Goal: Information Seeking & Learning: Learn about a topic

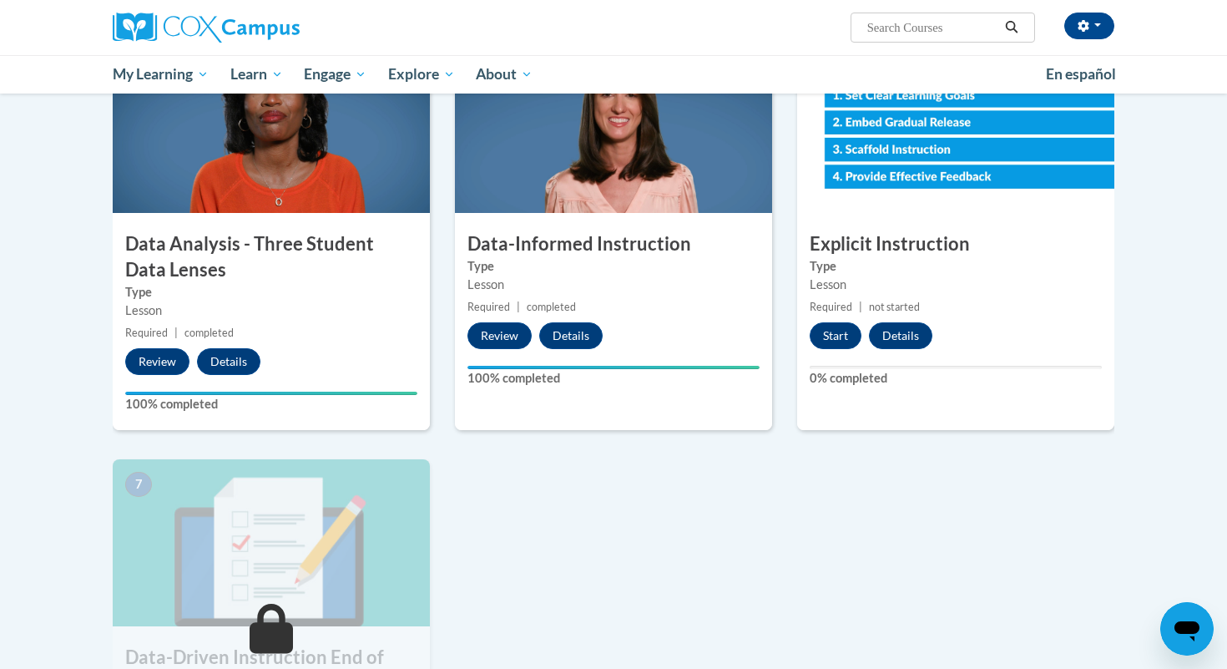
scroll to position [833, 0]
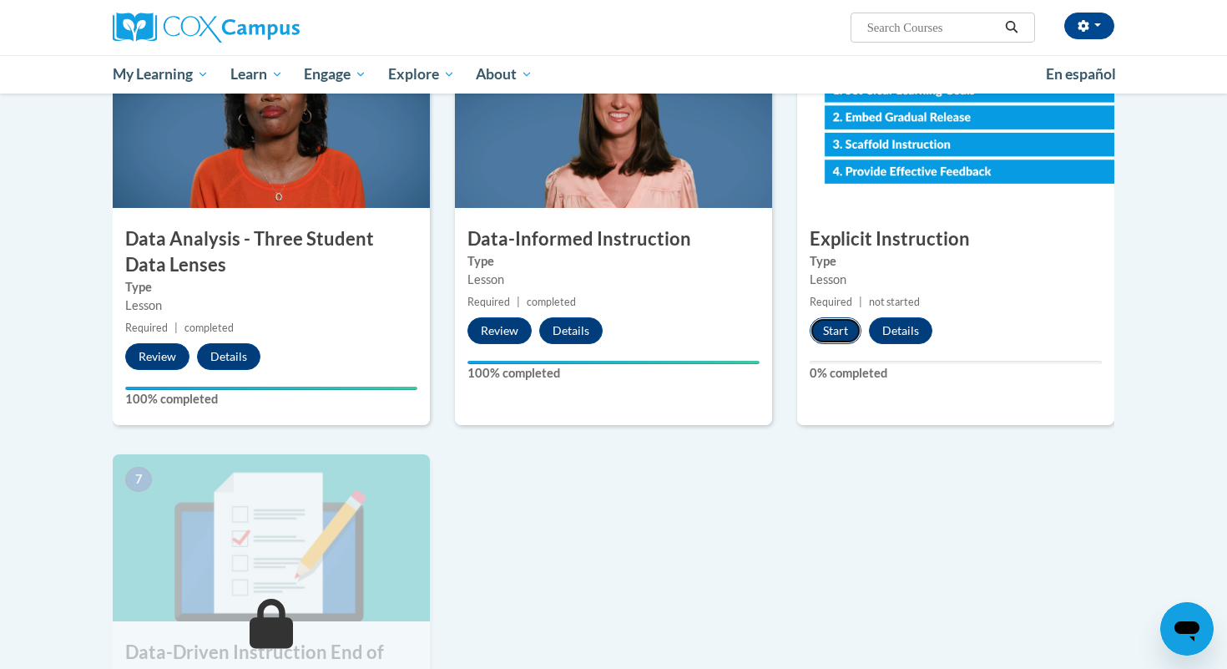
click at [833, 330] on button "Start" at bounding box center [836, 330] width 52 height 27
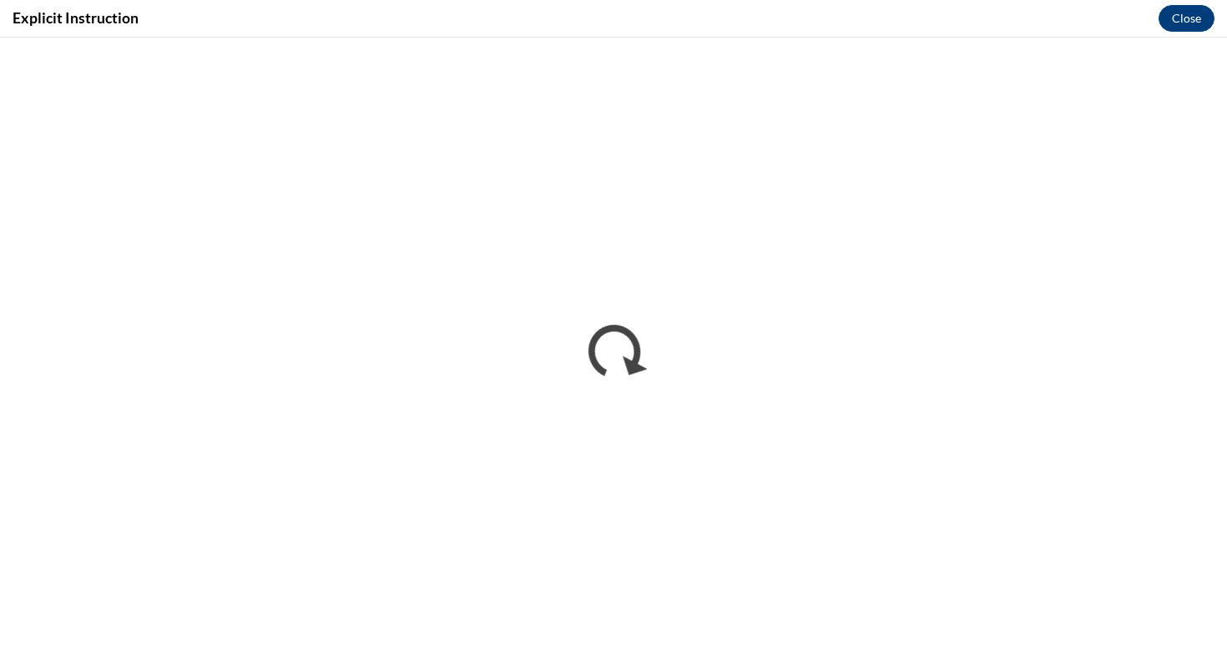
scroll to position [0, 0]
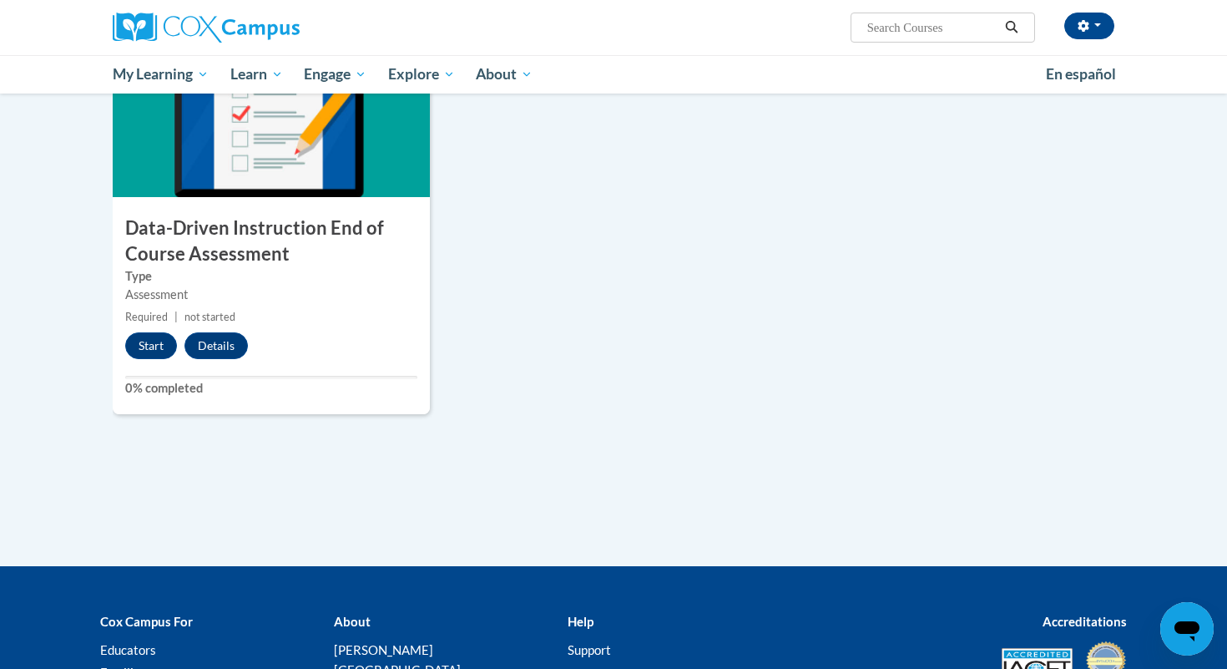
scroll to position [1256, 0]
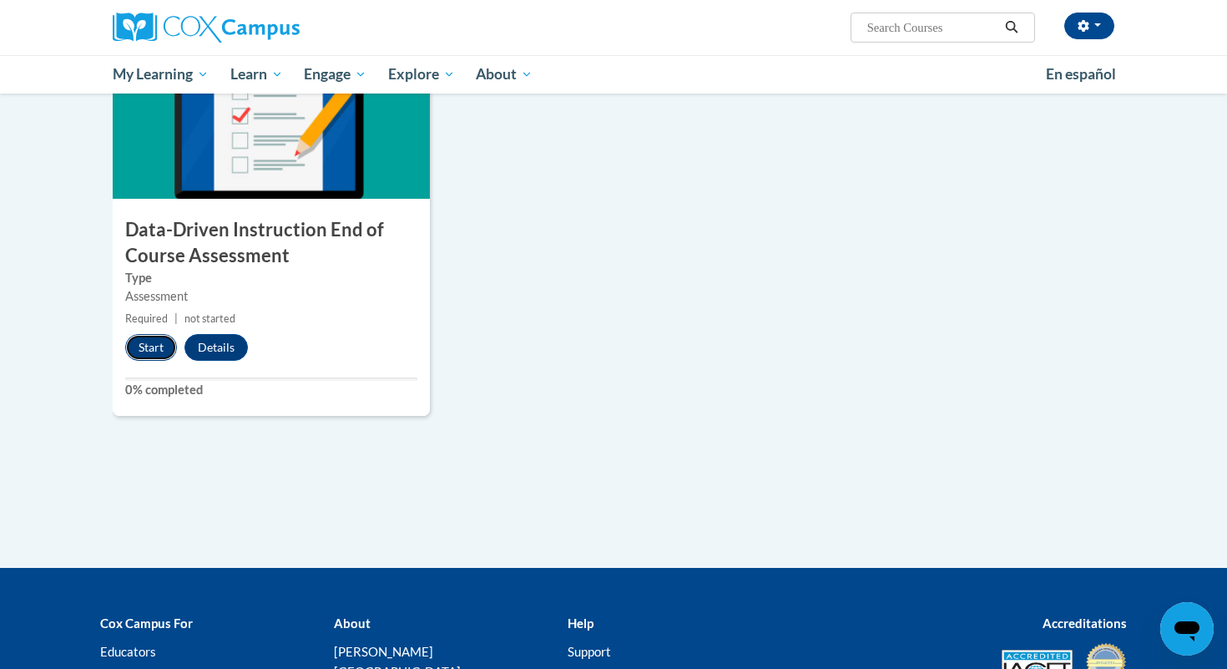
click at [159, 347] on button "Start" at bounding box center [151, 347] width 52 height 27
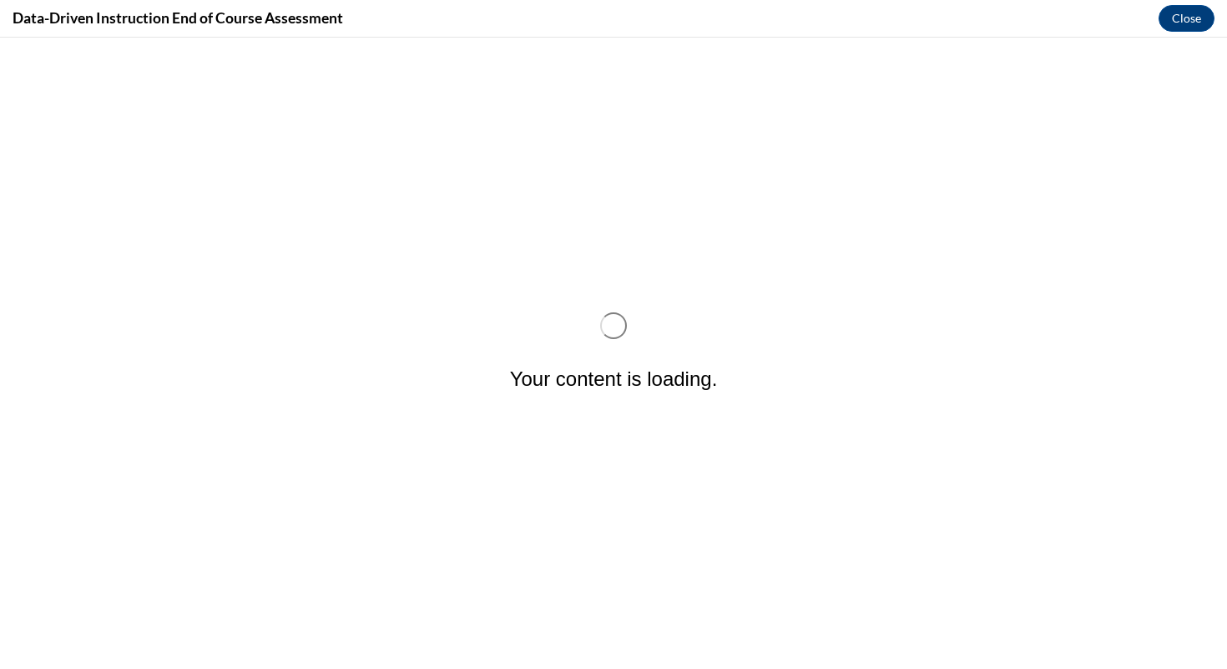
scroll to position [0, 0]
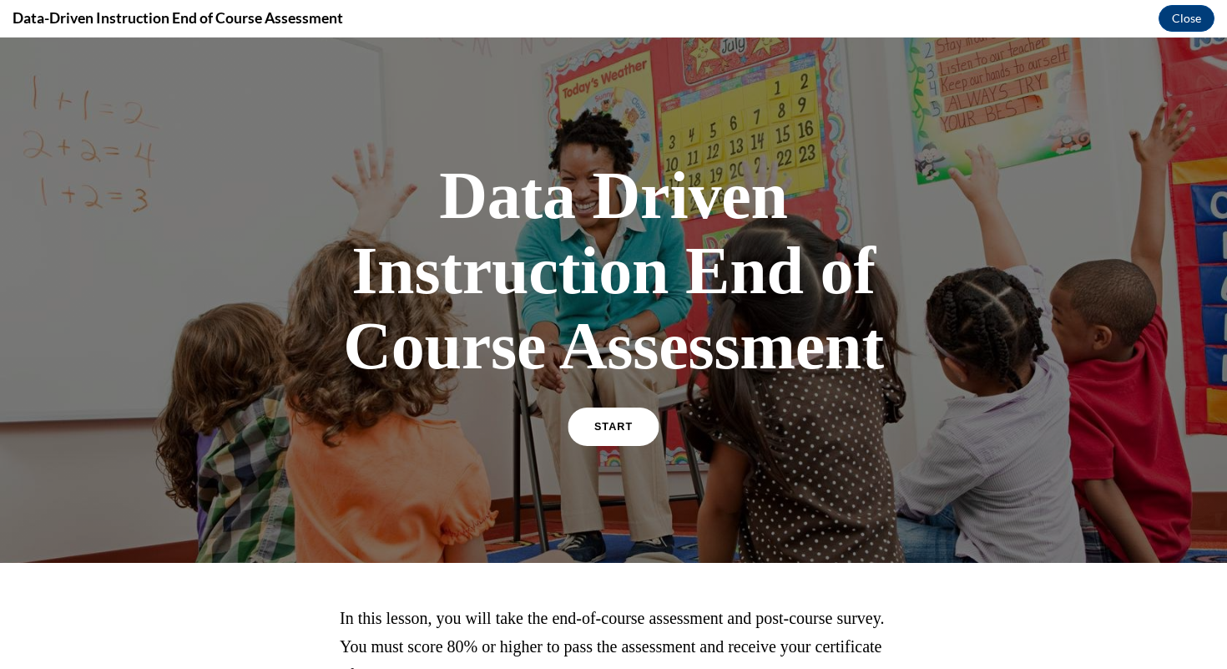
click at [652, 428] on link "START" at bounding box center [613, 426] width 91 height 38
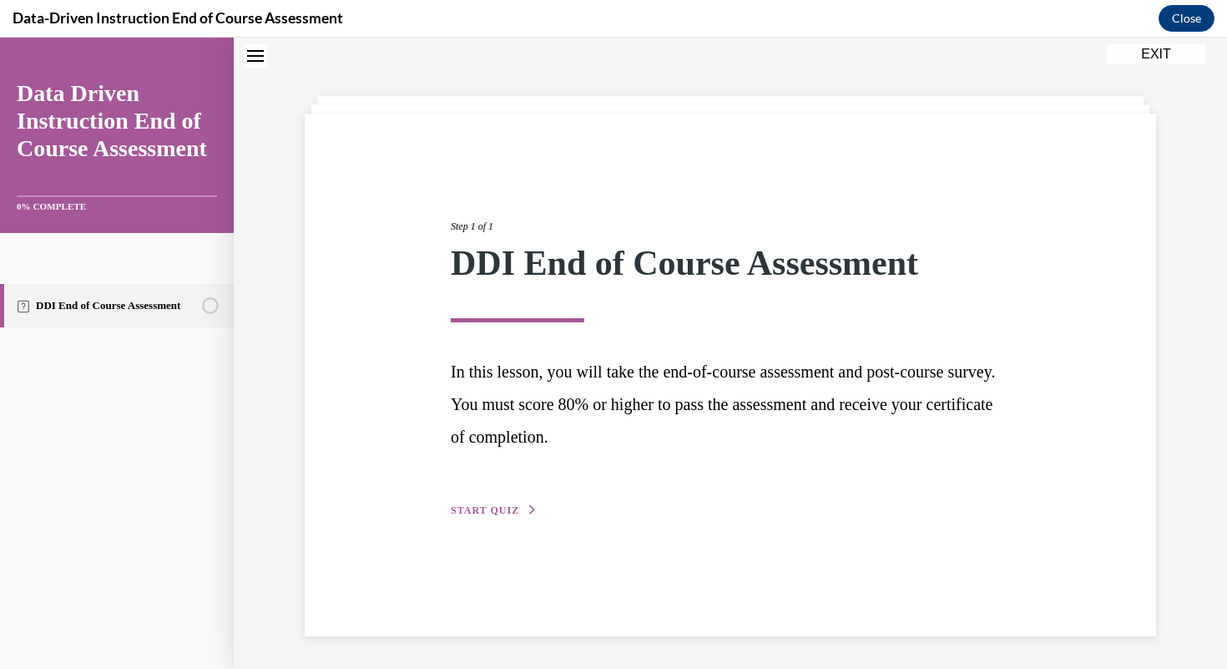
scroll to position [53, 0]
click at [507, 514] on span "START QUIZ" at bounding box center [485, 510] width 68 height 12
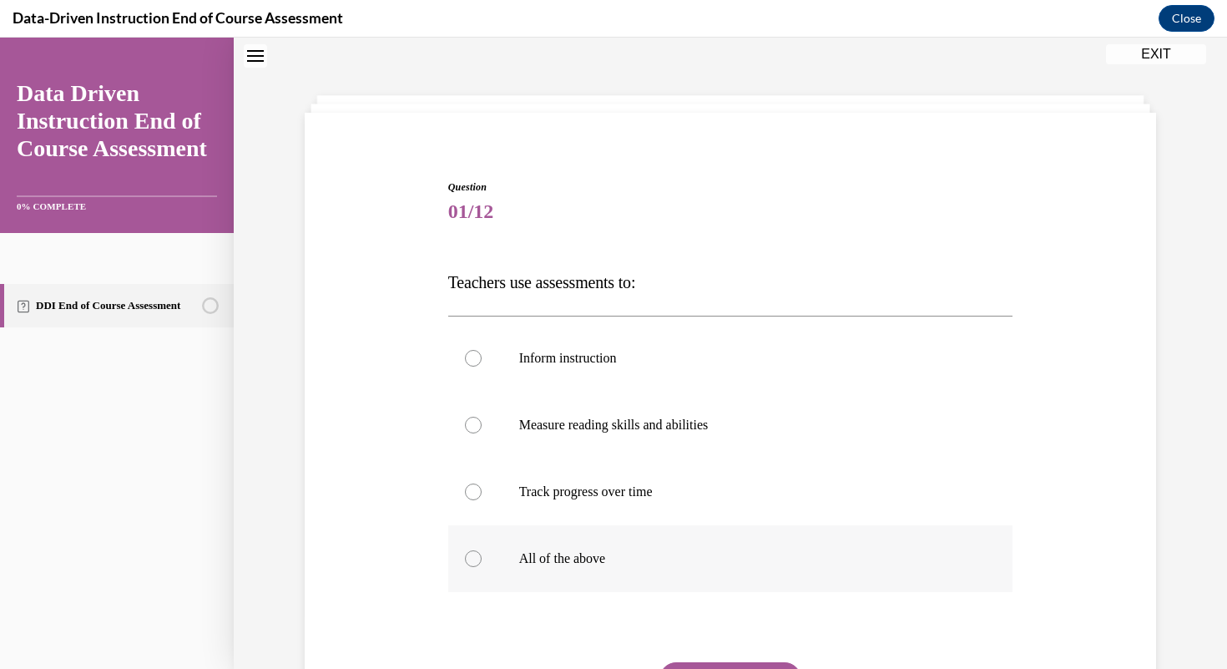
click at [477, 569] on label "All of the above" at bounding box center [730, 558] width 565 height 67
click at [477, 567] on input "All of the above" at bounding box center [473, 558] width 17 height 17
radio input "true"
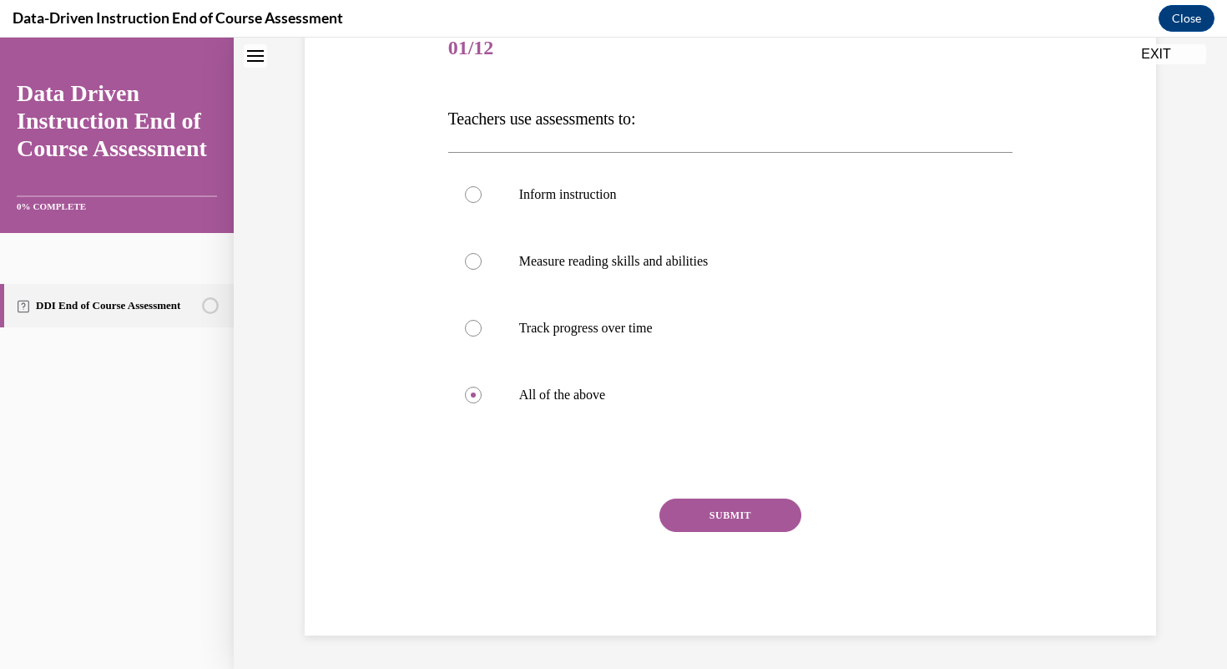
click at [715, 512] on button "SUBMIT" at bounding box center [731, 514] width 142 height 33
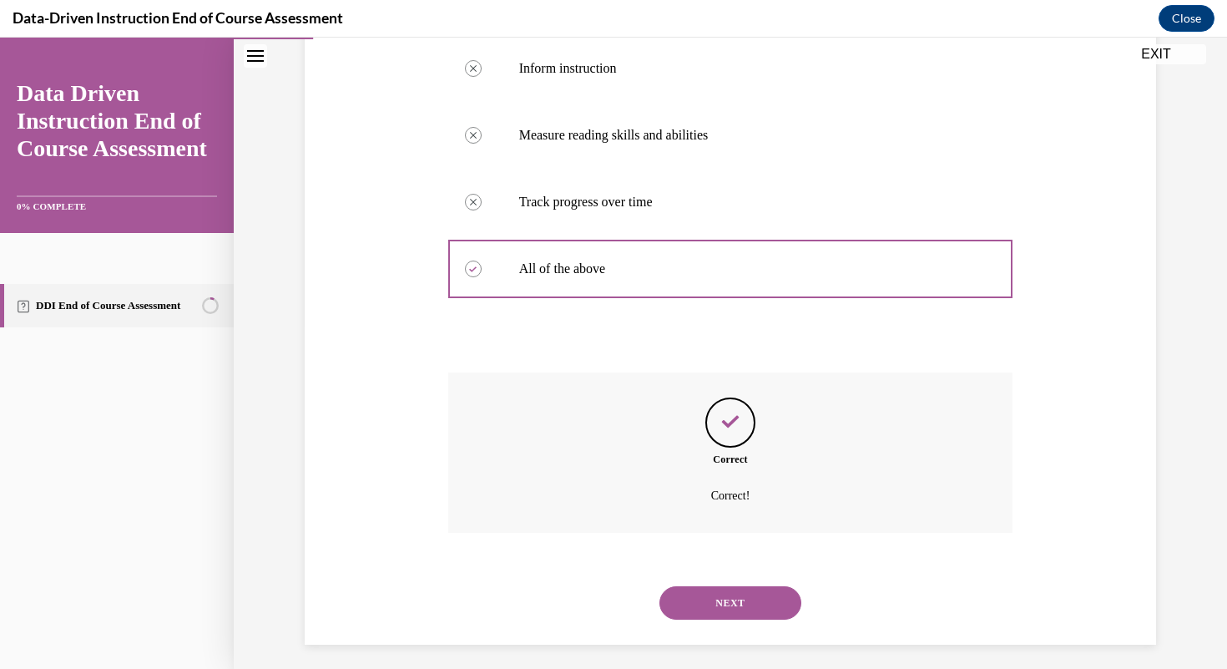
scroll to position [352, 0]
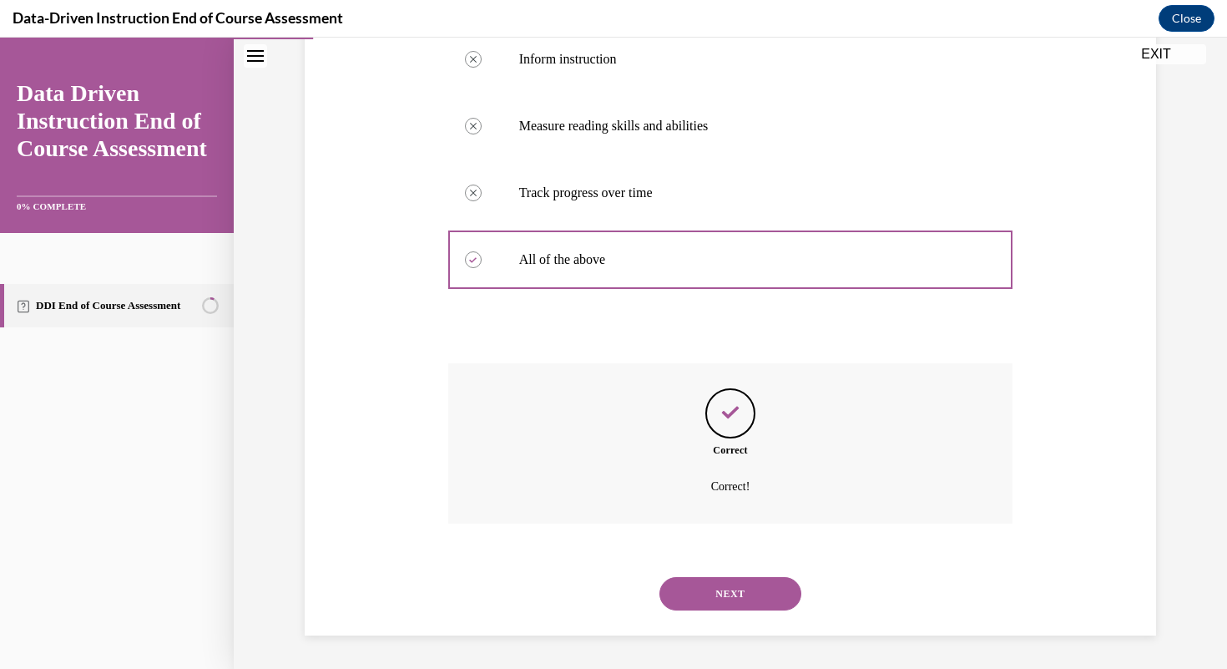
click at [729, 592] on button "NEXT" at bounding box center [731, 593] width 142 height 33
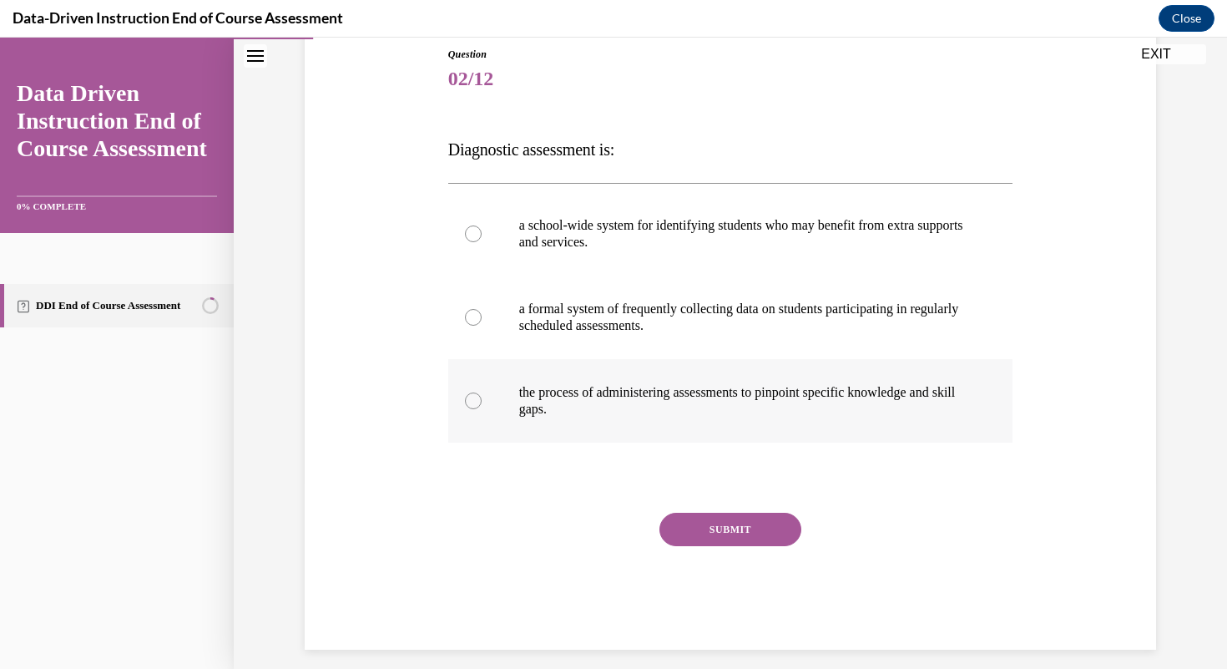
click at [585, 389] on p "the process of administering assessments to pinpoint specific knowledge and ski…" at bounding box center [745, 400] width 453 height 33
click at [482, 392] on input "the process of administering assessments to pinpoint specific knowledge and ski…" at bounding box center [473, 400] width 17 height 17
radio input "true"
click at [719, 541] on button "SUBMIT" at bounding box center [731, 529] width 142 height 33
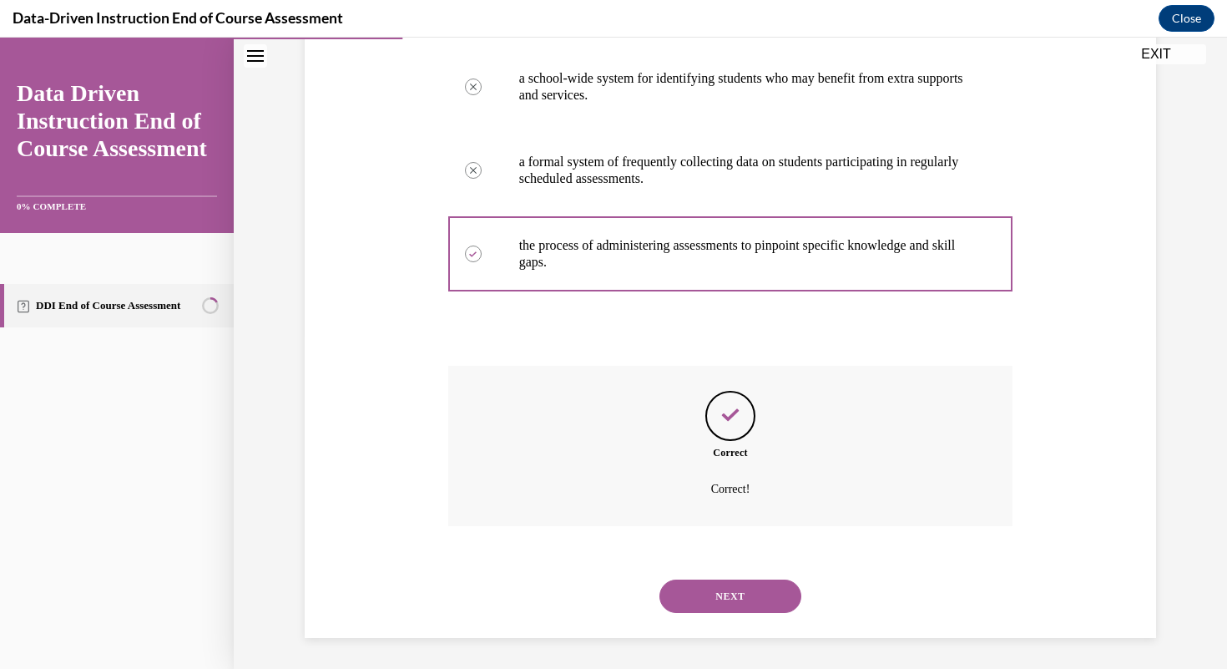
scroll to position [335, 0]
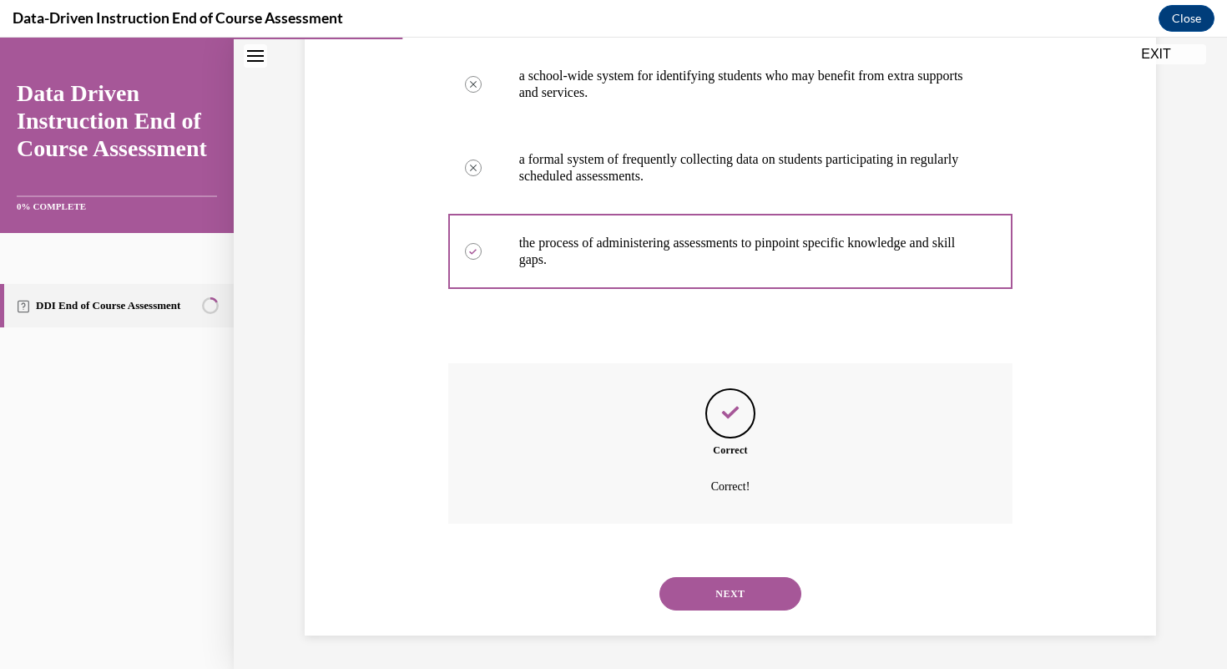
click at [732, 590] on button "NEXT" at bounding box center [731, 593] width 142 height 33
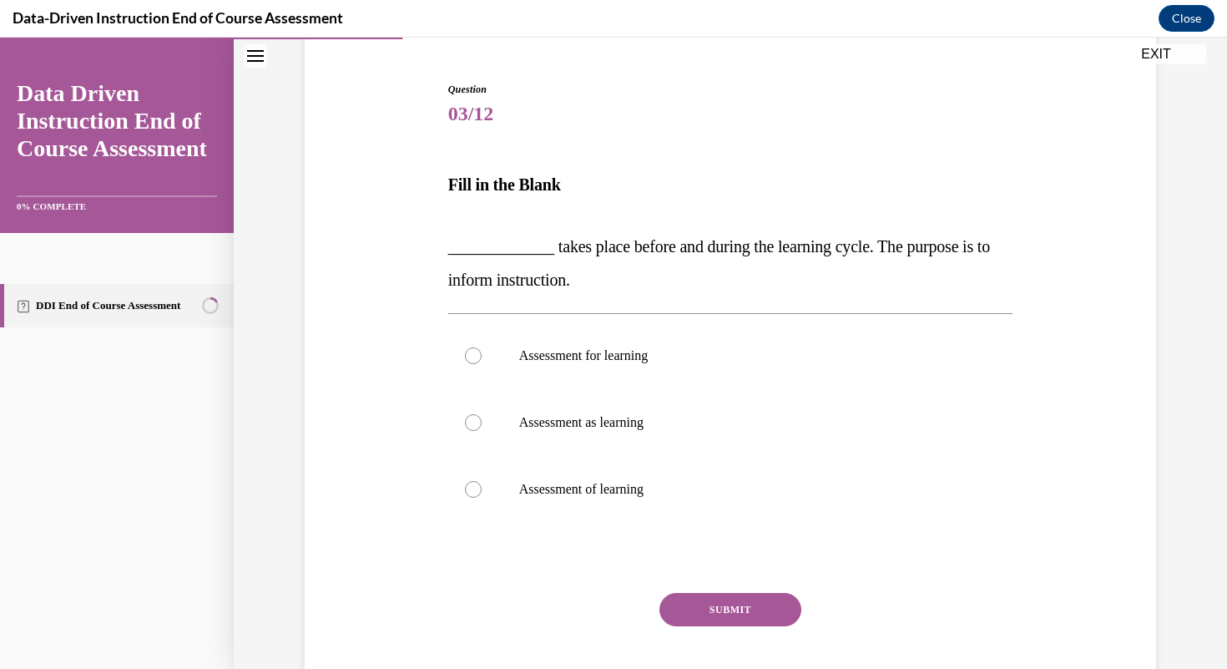
scroll to position [154, 0]
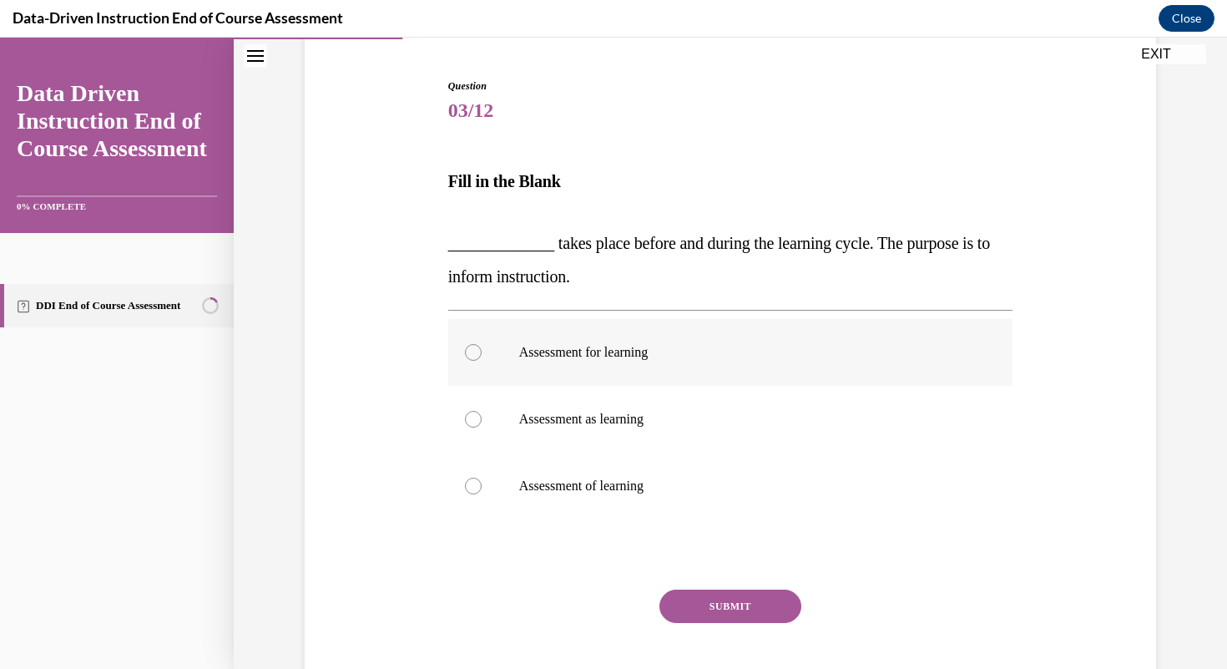
click at [624, 345] on p "Assessment for learning" at bounding box center [745, 352] width 453 height 17
click at [482, 345] on input "Assessment for learning" at bounding box center [473, 352] width 17 height 17
radio input "true"
click at [716, 615] on button "SUBMIT" at bounding box center [731, 606] width 142 height 33
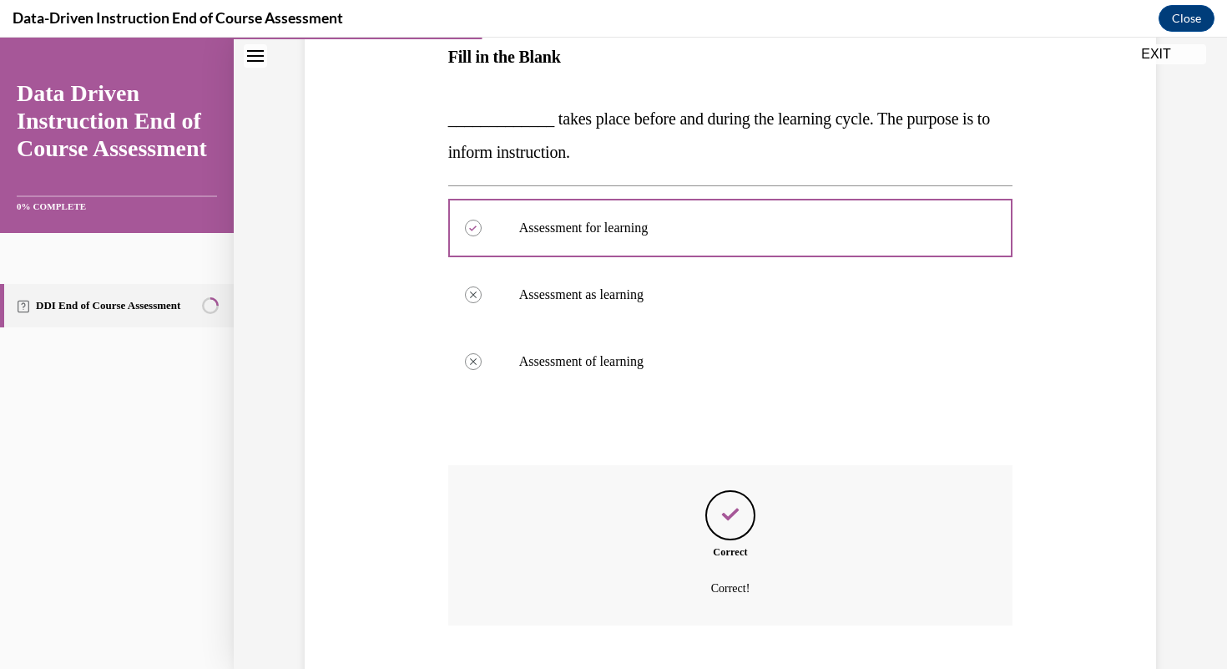
scroll to position [380, 0]
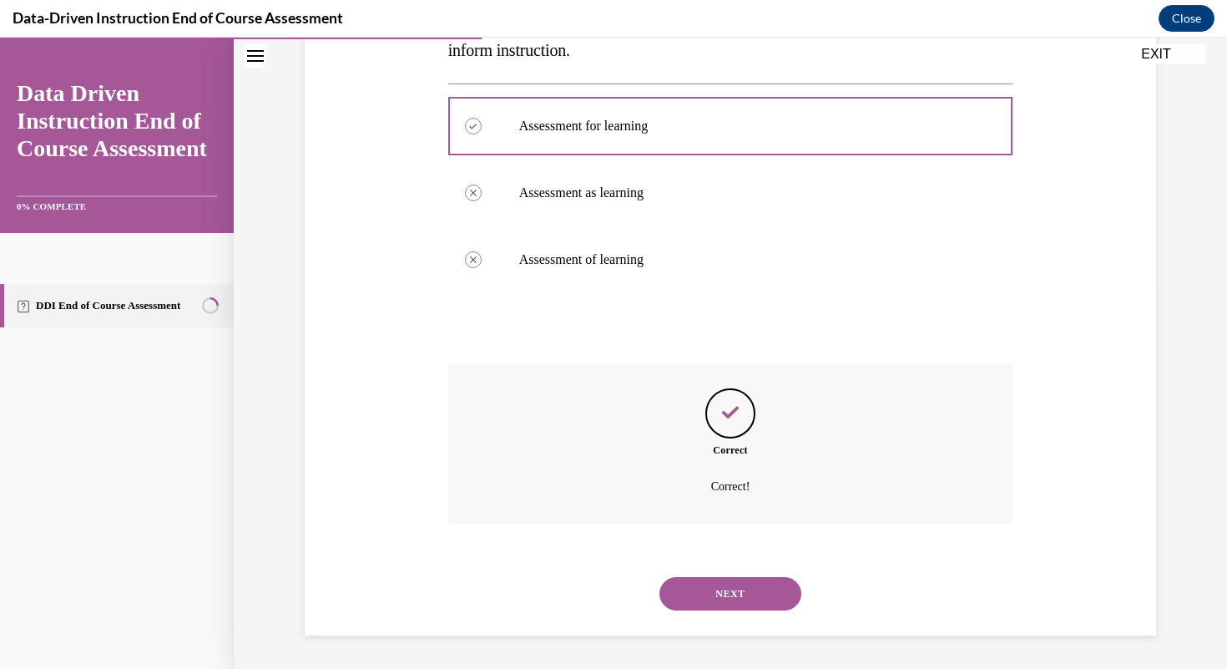
click at [719, 594] on button "NEXT" at bounding box center [731, 593] width 142 height 33
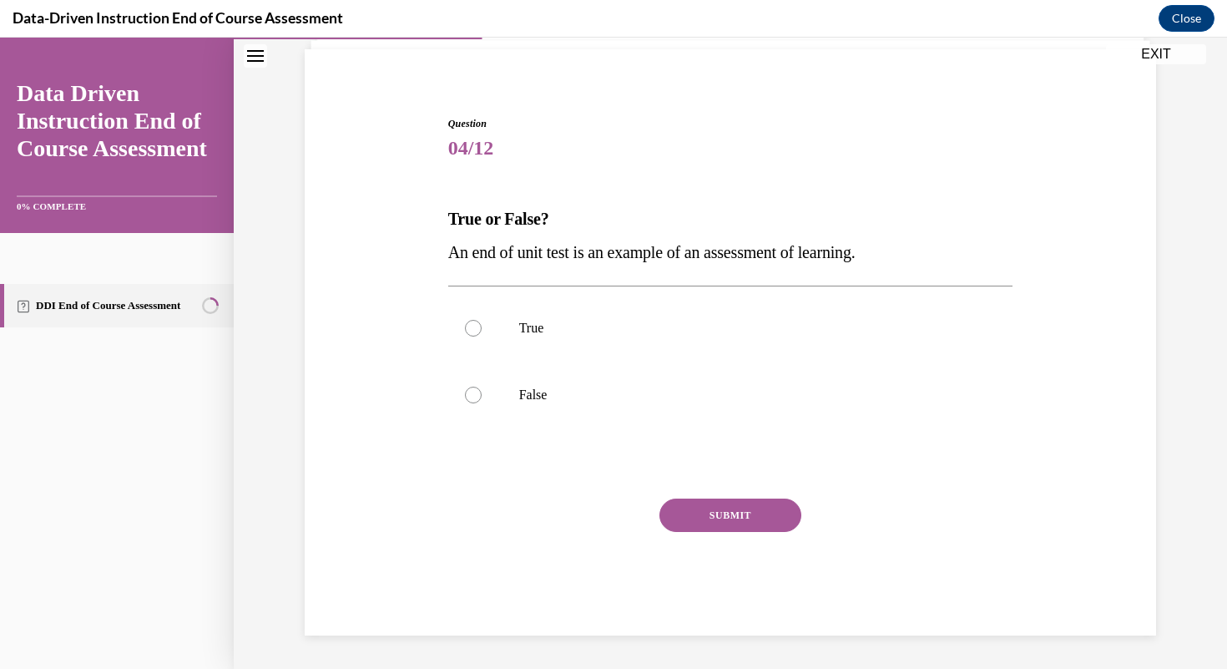
scroll to position [116, 0]
click at [521, 331] on p "True" at bounding box center [745, 328] width 453 height 17
click at [482, 331] on input "True" at bounding box center [473, 328] width 17 height 17
radio input "true"
click at [691, 513] on button "SUBMIT" at bounding box center [731, 514] width 142 height 33
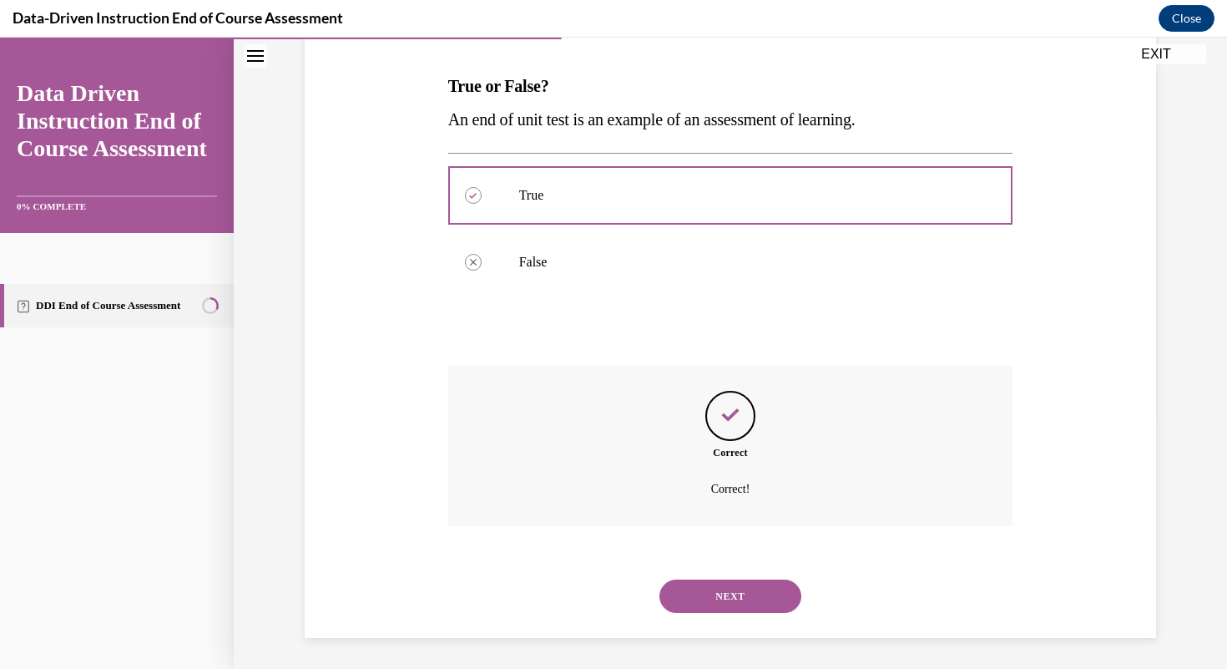
scroll to position [251, 0]
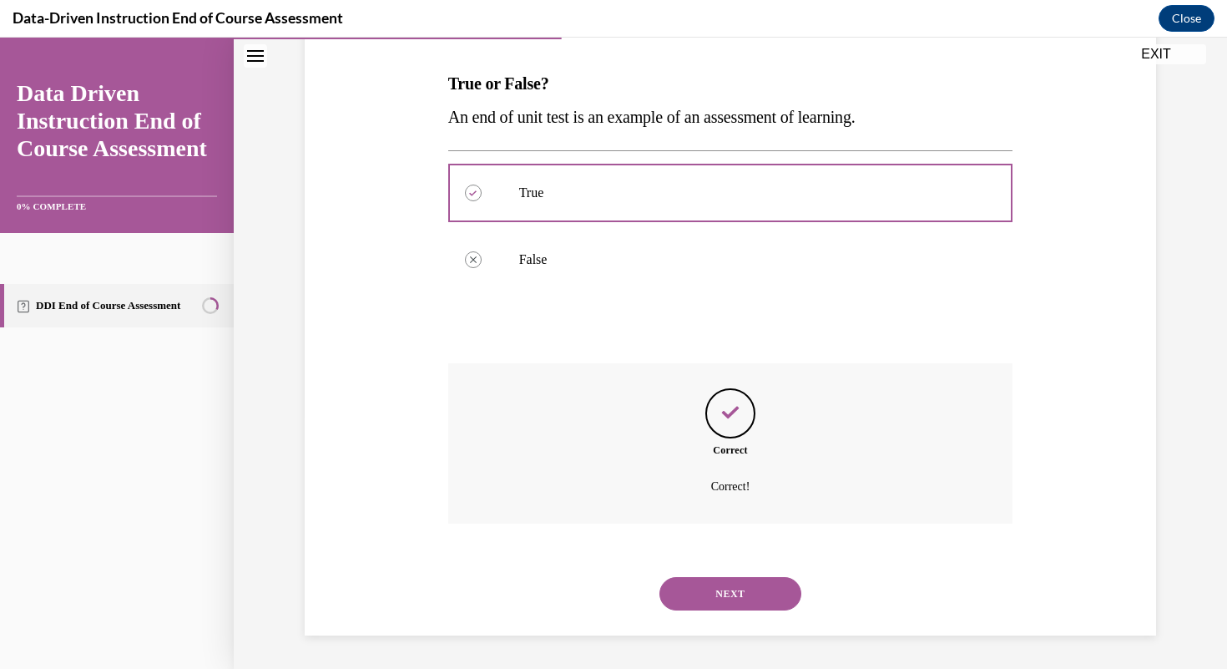
click at [710, 594] on button "NEXT" at bounding box center [731, 593] width 142 height 33
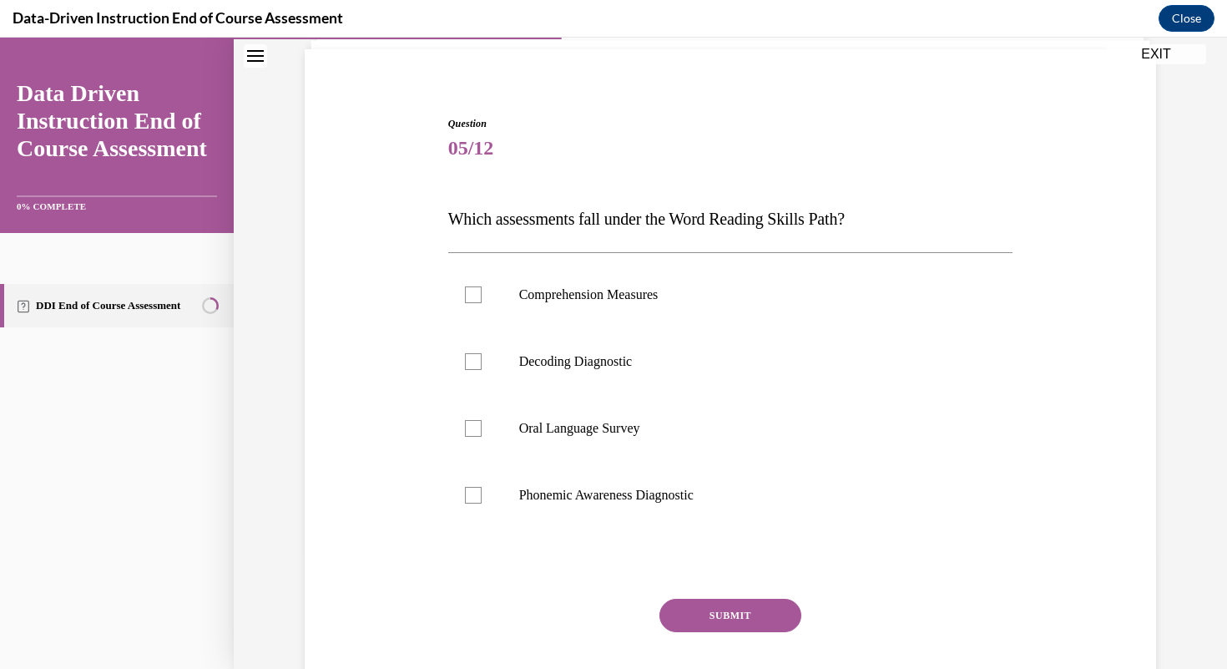
scroll to position [185, 0]
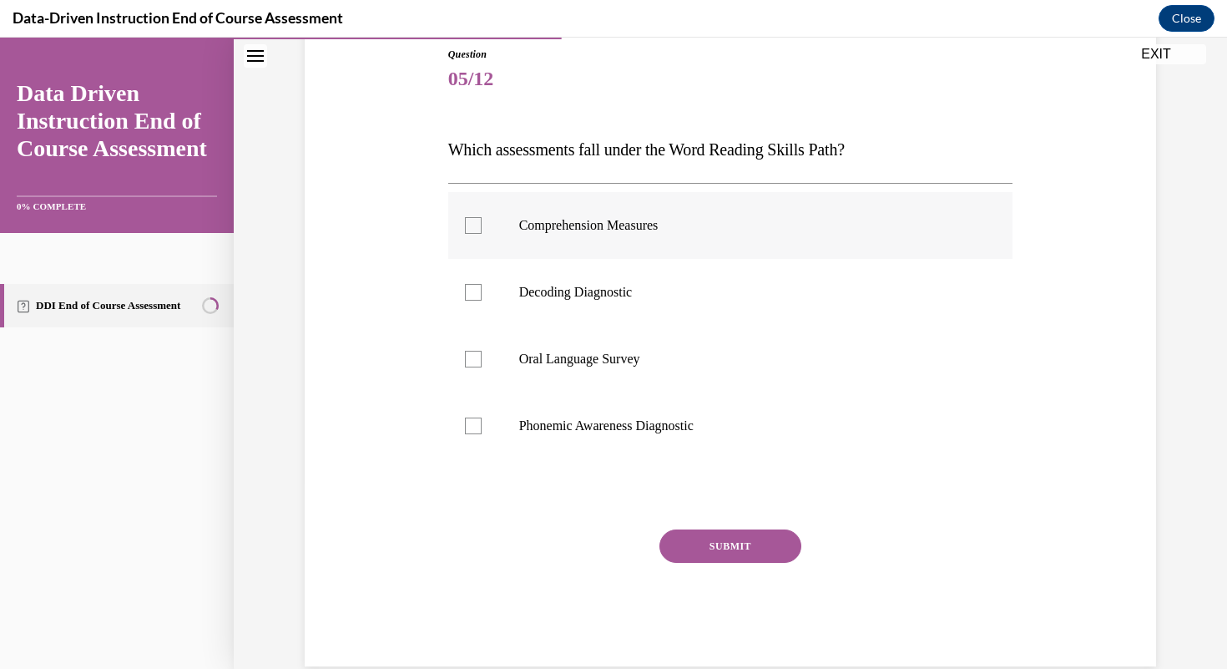
click at [612, 242] on label "Comprehension Measures" at bounding box center [730, 225] width 565 height 67
click at [482, 234] on input "Comprehension Measures" at bounding box center [473, 225] width 17 height 17
checkbox input "true"
click at [561, 301] on label "Decoding Diagnostic" at bounding box center [730, 292] width 565 height 67
click at [482, 301] on input "Decoding Diagnostic" at bounding box center [473, 292] width 17 height 17
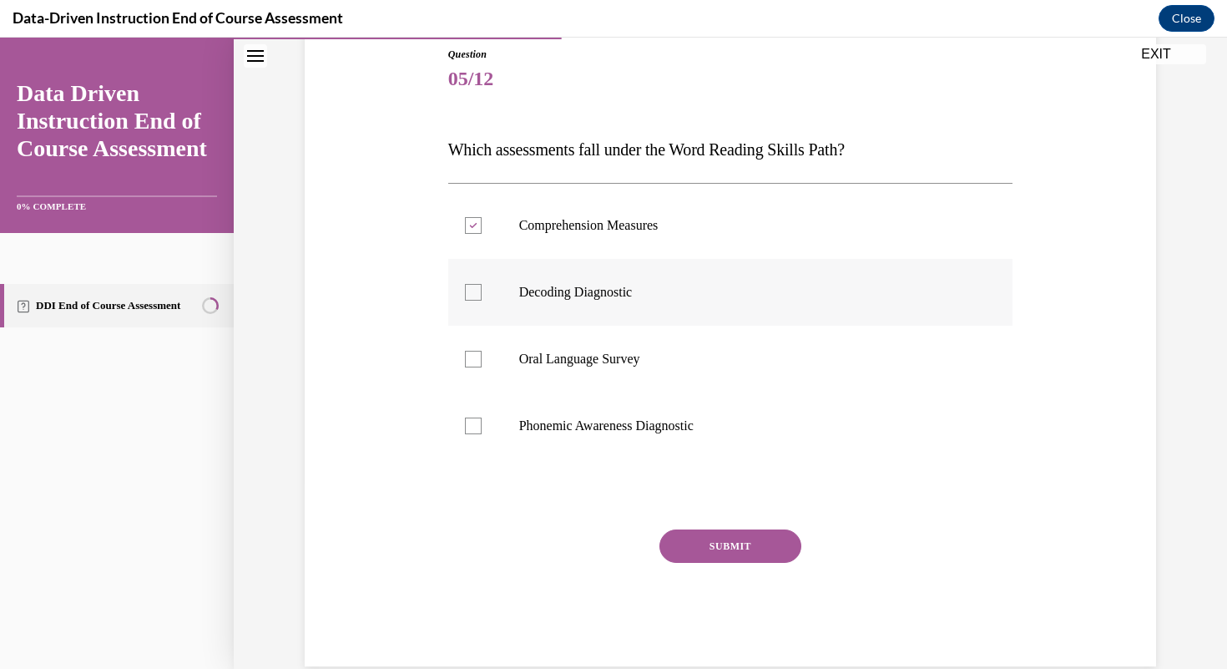
checkbox input "true"
click at [510, 235] on label "Comprehension Measures" at bounding box center [730, 225] width 565 height 67
click at [482, 234] on input "Comprehension Measures" at bounding box center [473, 225] width 17 height 17
checkbox input "false"
click at [618, 422] on p "Phonemic Awareness Diagnostic" at bounding box center [745, 426] width 453 height 17
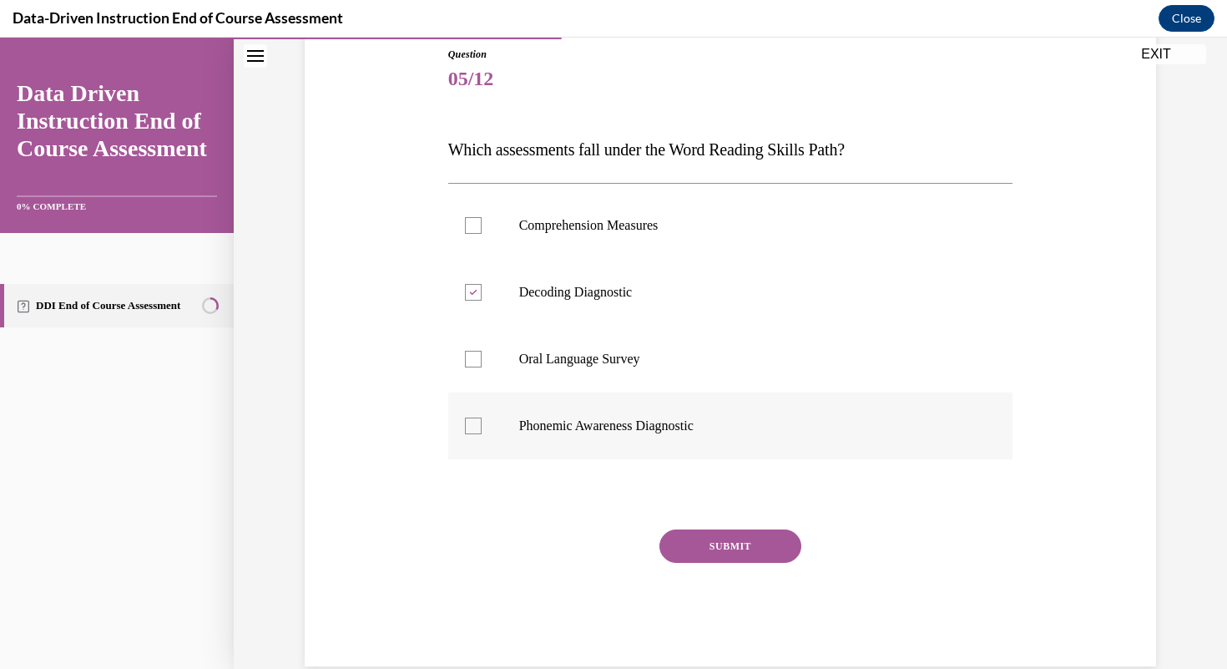
click at [482, 422] on input "Phonemic Awareness Diagnostic" at bounding box center [473, 426] width 17 height 17
checkbox input "true"
click at [762, 538] on button "SUBMIT" at bounding box center [731, 545] width 142 height 33
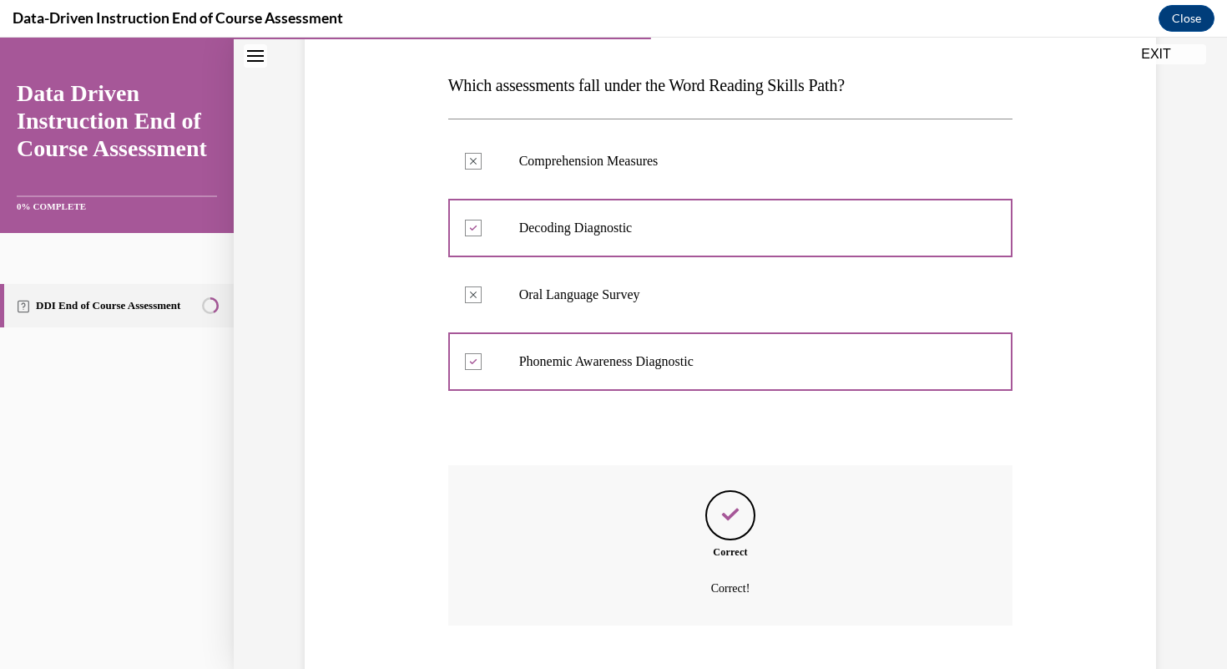
scroll to position [352, 0]
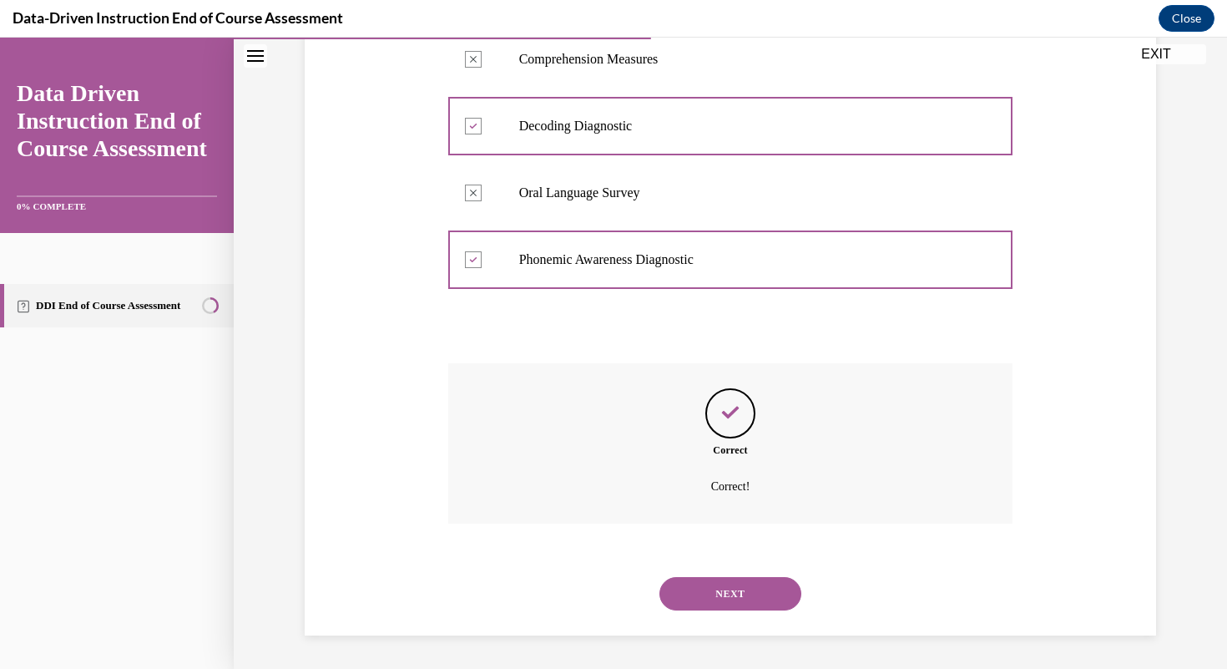
click at [747, 602] on button "NEXT" at bounding box center [731, 593] width 142 height 33
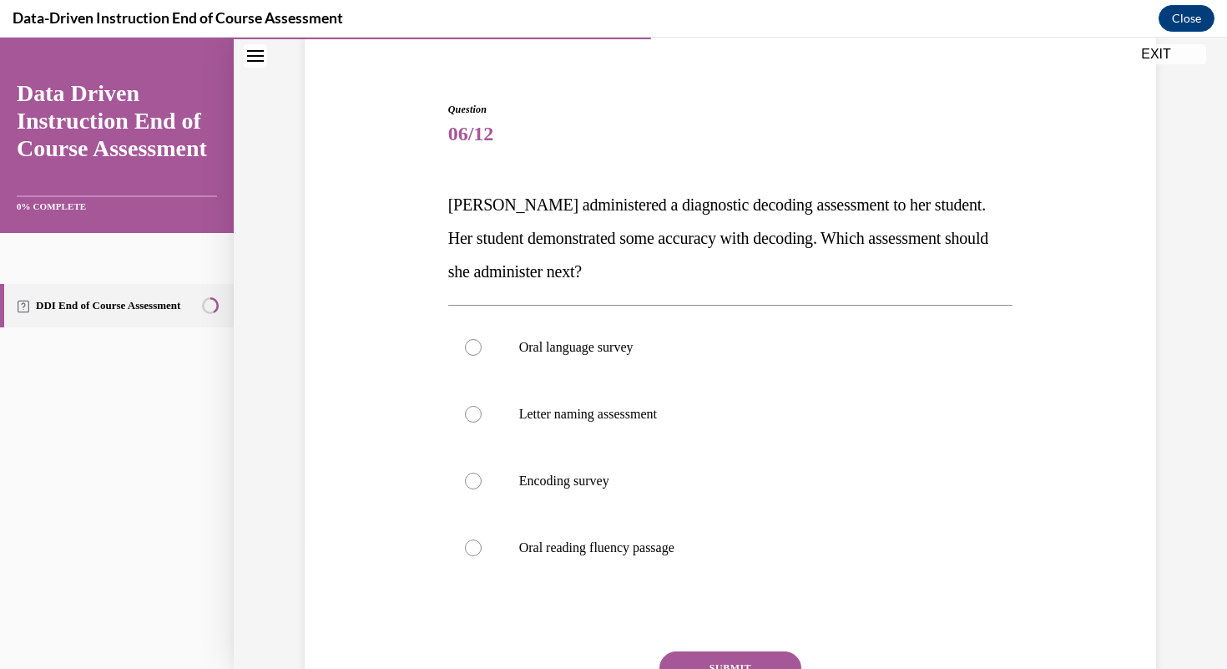
scroll to position [134, 0]
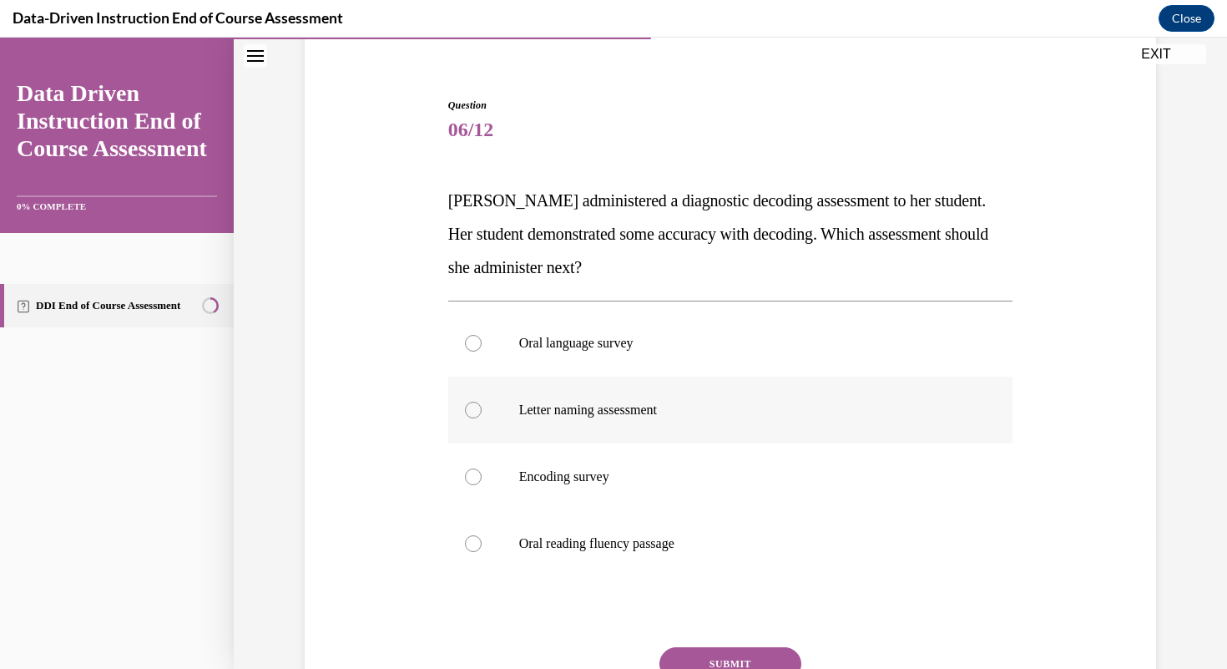
click at [551, 407] on p "Letter naming assessment" at bounding box center [745, 410] width 453 height 17
click at [482, 407] on input "Letter naming assessment" at bounding box center [473, 410] width 17 height 17
radio input "true"
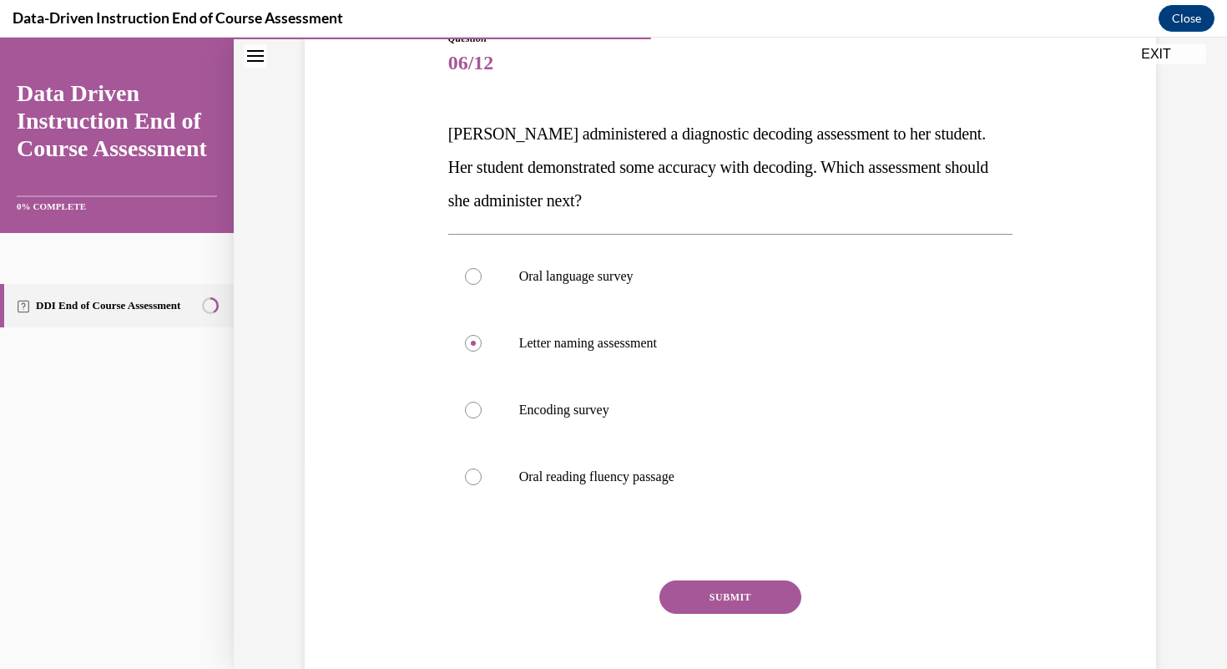
scroll to position [210, 0]
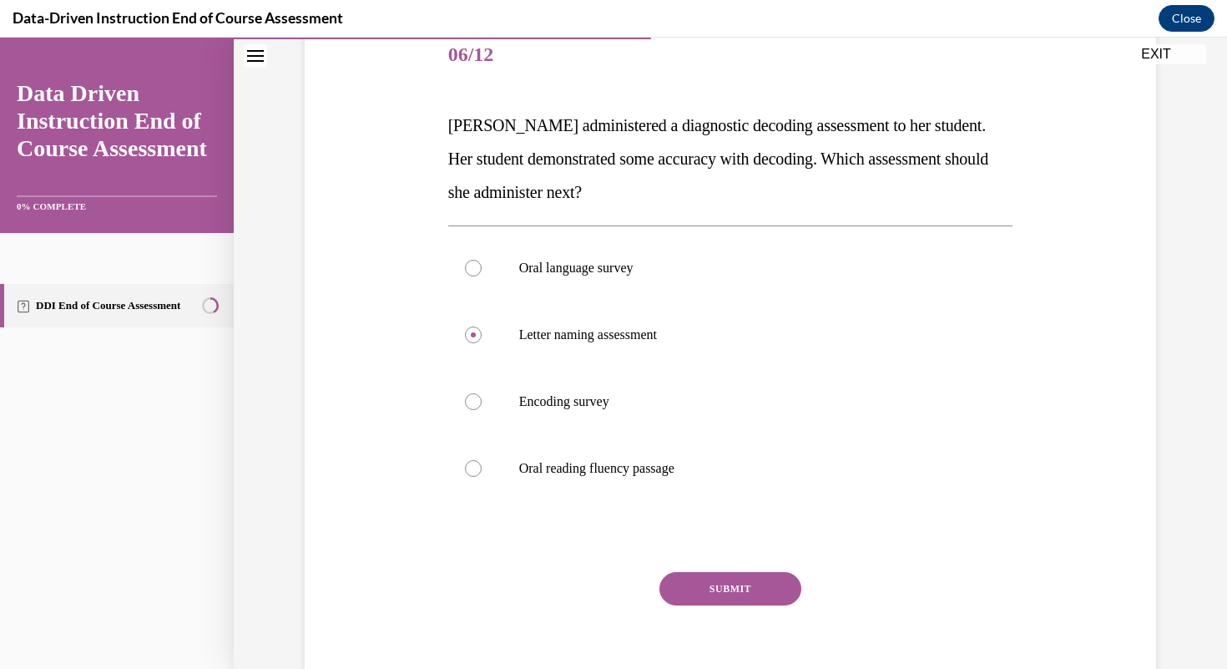
click at [739, 595] on button "SUBMIT" at bounding box center [731, 588] width 142 height 33
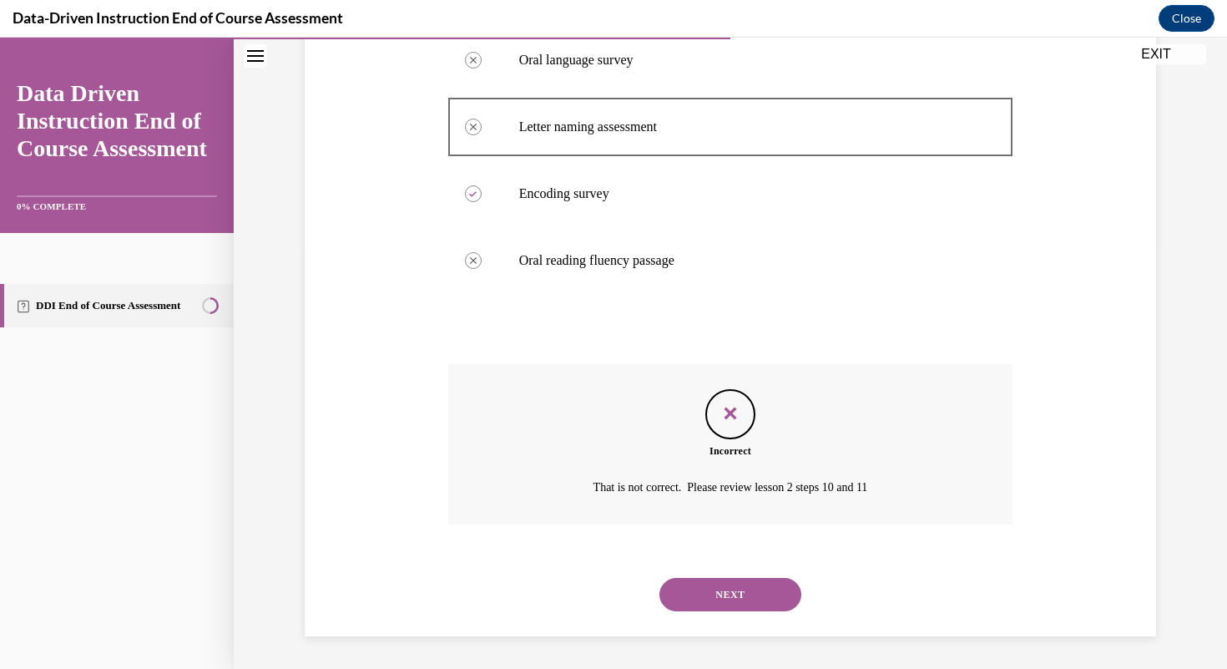
scroll to position [418, 0]
click at [739, 595] on button "NEXT" at bounding box center [731, 593] width 142 height 33
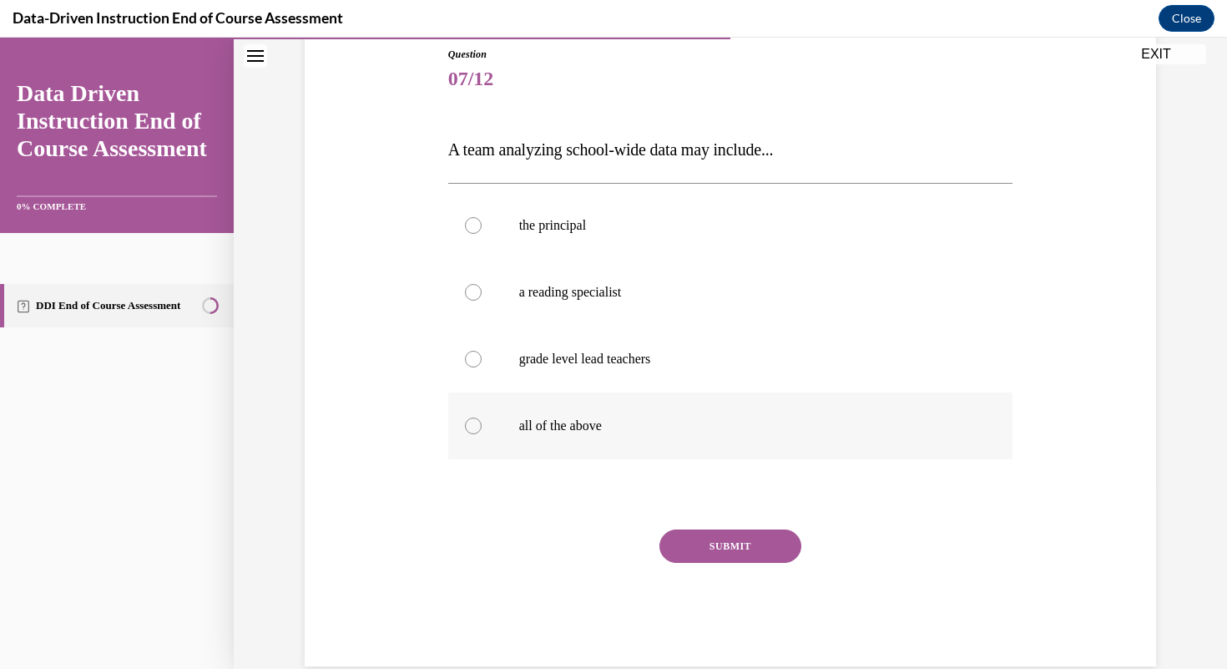
click at [533, 439] on label "all of the above" at bounding box center [730, 425] width 565 height 67
click at [482, 434] on input "all of the above" at bounding box center [473, 426] width 17 height 17
radio input "true"
click at [749, 554] on button "SUBMIT" at bounding box center [731, 545] width 142 height 33
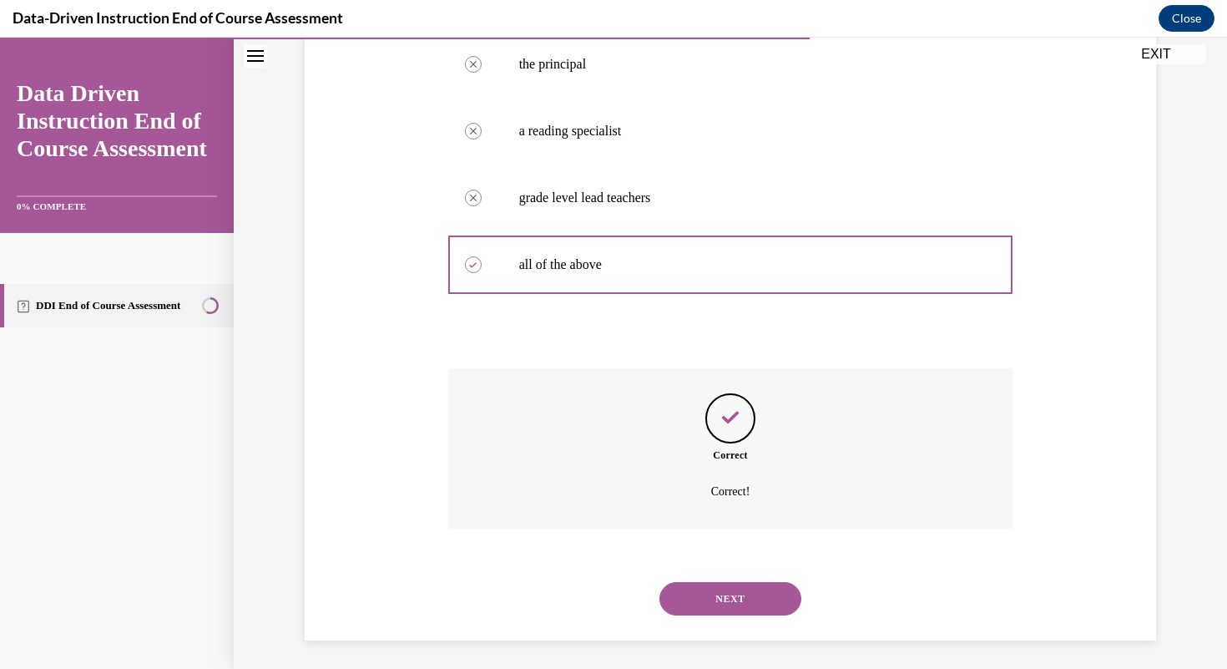
scroll to position [352, 0]
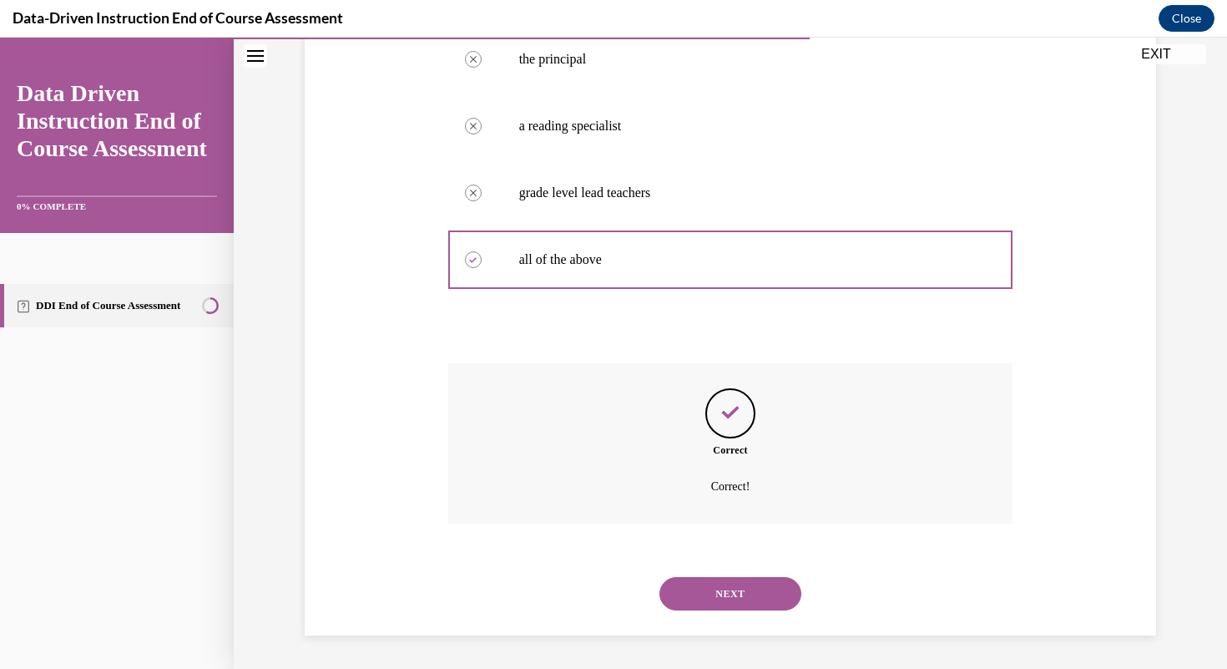
click at [752, 595] on button "NEXT" at bounding box center [731, 593] width 142 height 33
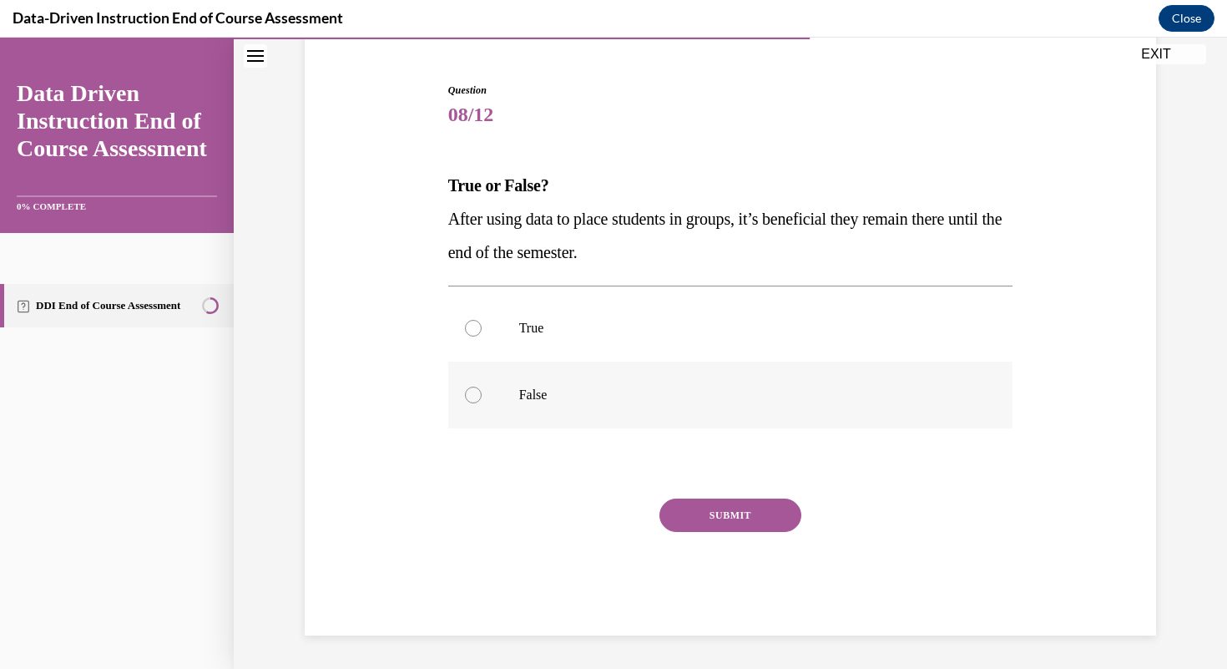
click at [672, 392] on p "False" at bounding box center [745, 395] width 453 height 17
click at [482, 392] on input "False" at bounding box center [473, 395] width 17 height 17
radio input "true"
click at [725, 518] on button "SUBMIT" at bounding box center [731, 514] width 142 height 33
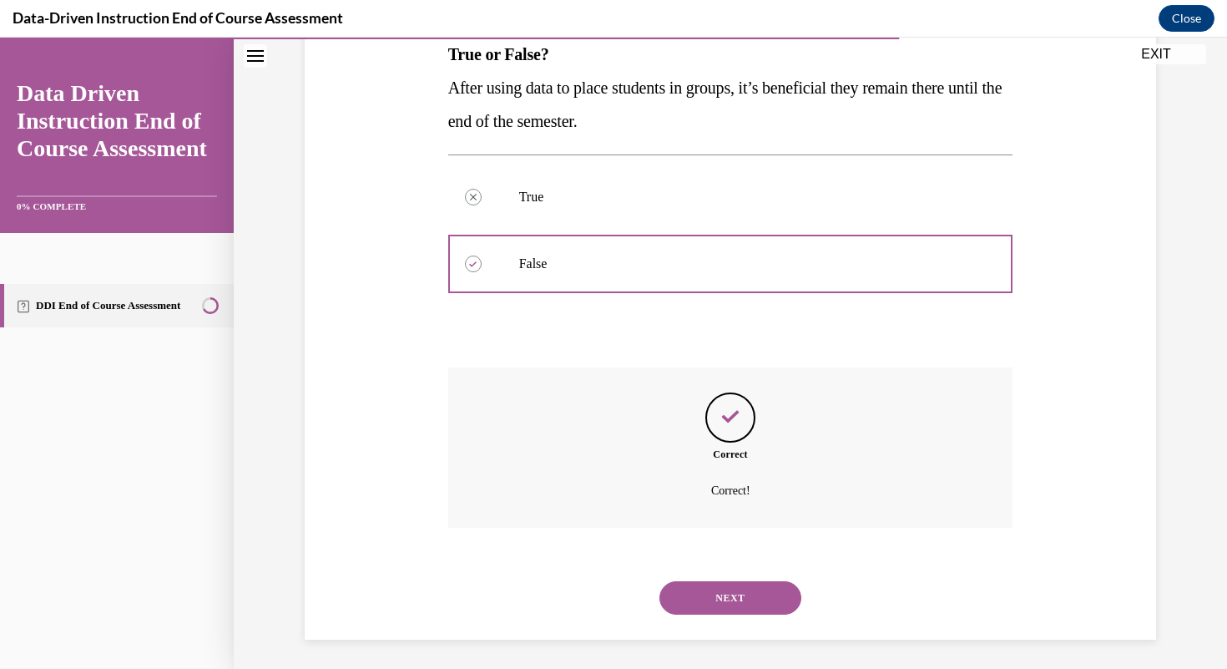
scroll to position [285, 0]
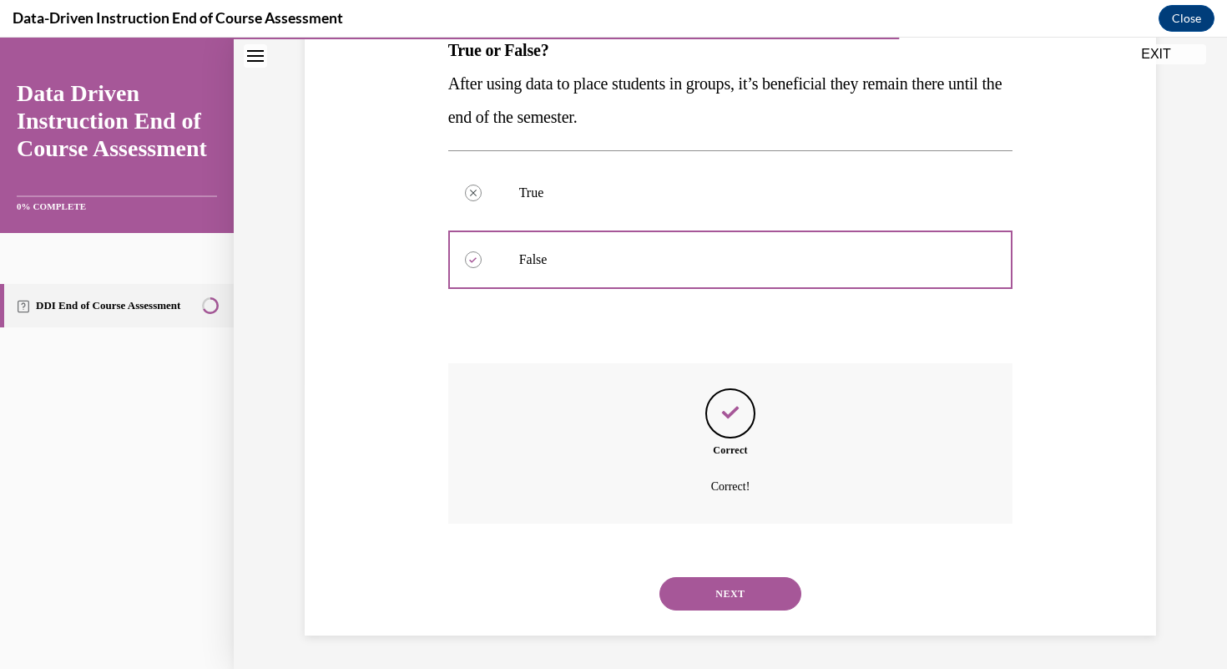
click at [739, 595] on button "NEXT" at bounding box center [731, 593] width 142 height 33
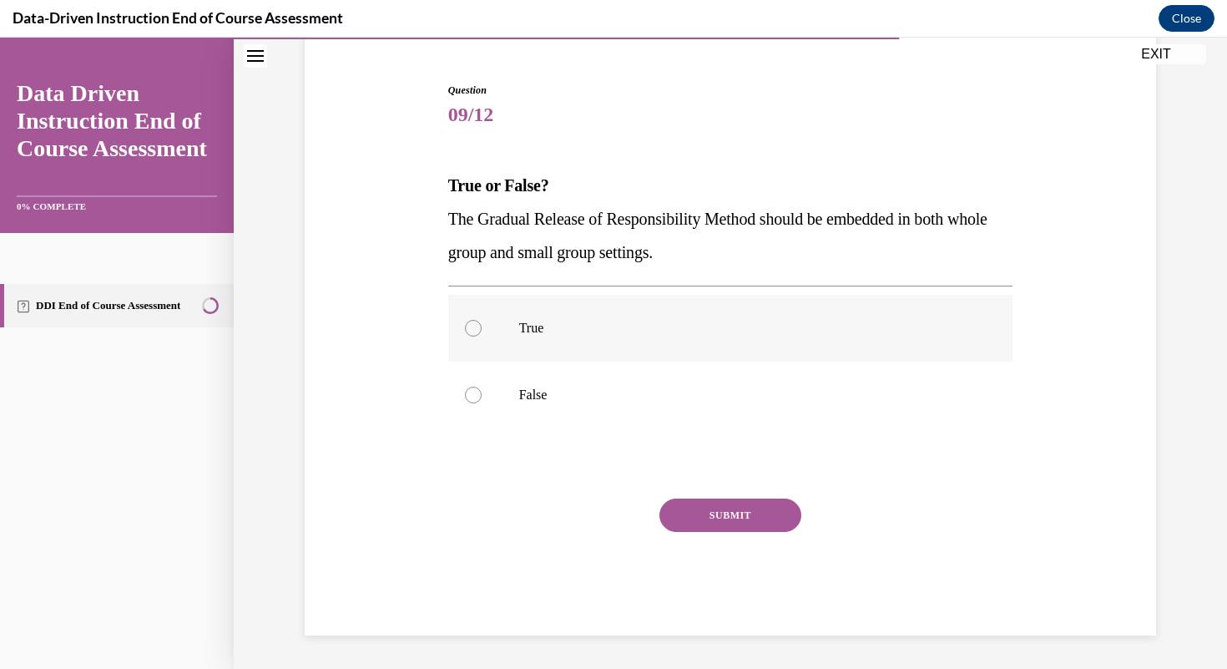
click at [580, 354] on label "True" at bounding box center [730, 328] width 565 height 67
click at [482, 337] on input "True" at bounding box center [473, 328] width 17 height 17
radio input "true"
click at [699, 508] on button "SUBMIT" at bounding box center [731, 514] width 142 height 33
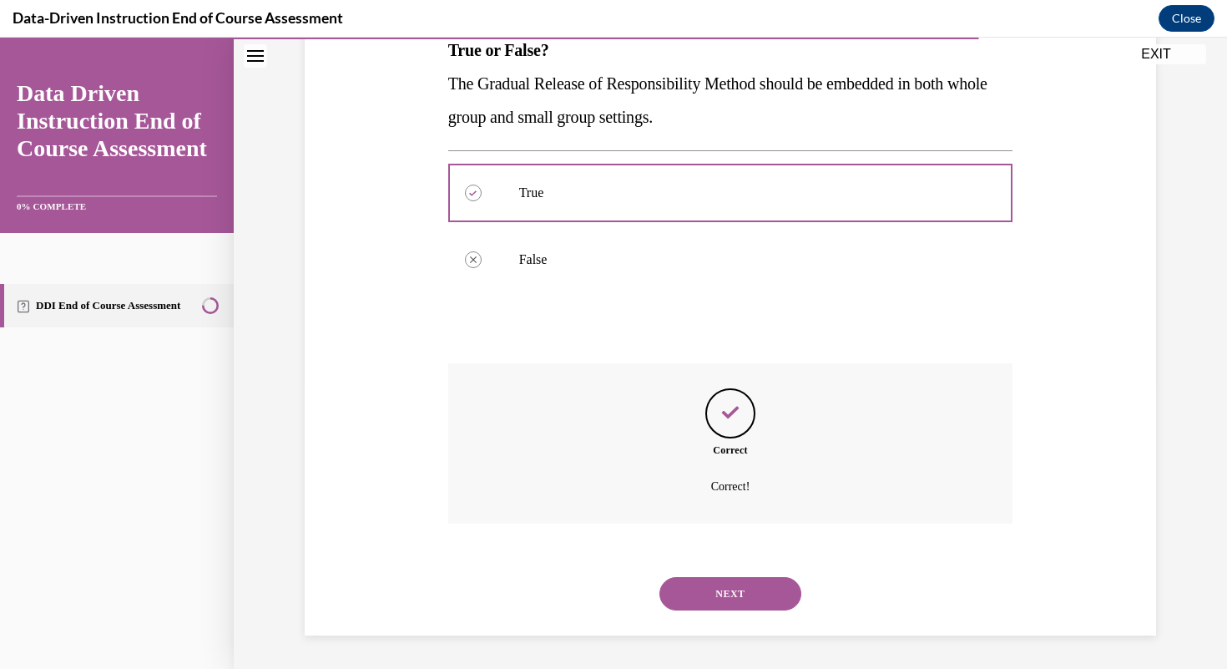
click at [737, 587] on button "NEXT" at bounding box center [731, 593] width 142 height 33
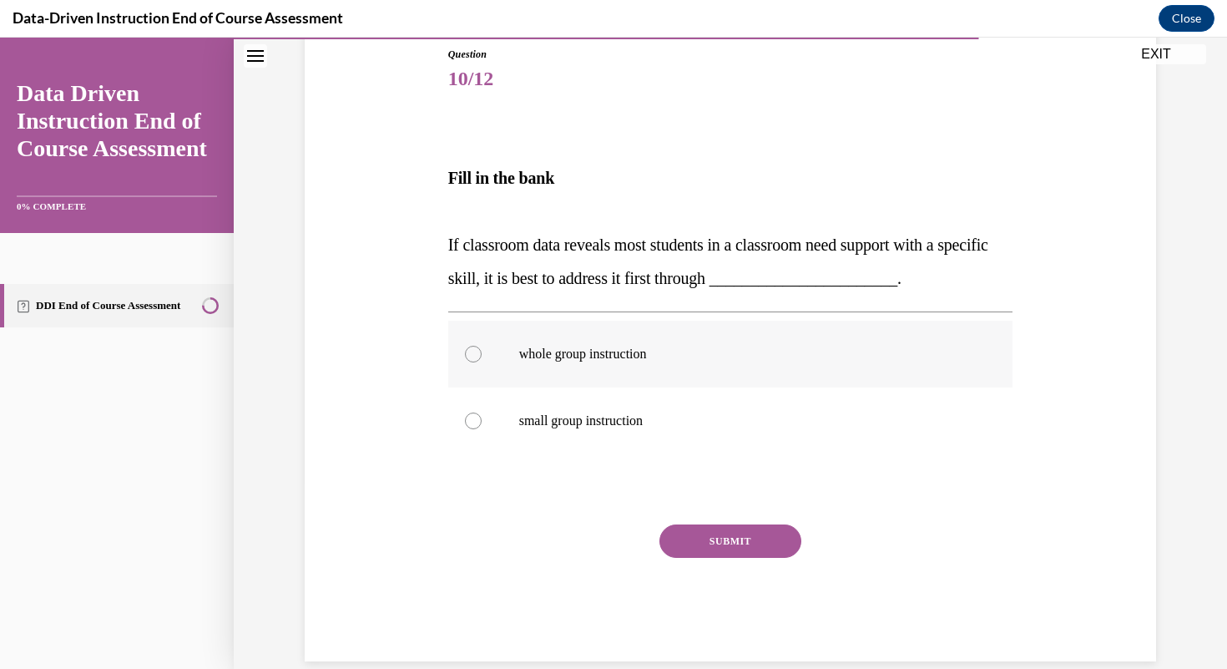
click at [628, 357] on p "whole group instruction" at bounding box center [745, 354] width 453 height 17
click at [482, 357] on input "whole group instruction" at bounding box center [473, 354] width 17 height 17
radio input "true"
click at [717, 539] on button "SUBMIT" at bounding box center [731, 540] width 142 height 33
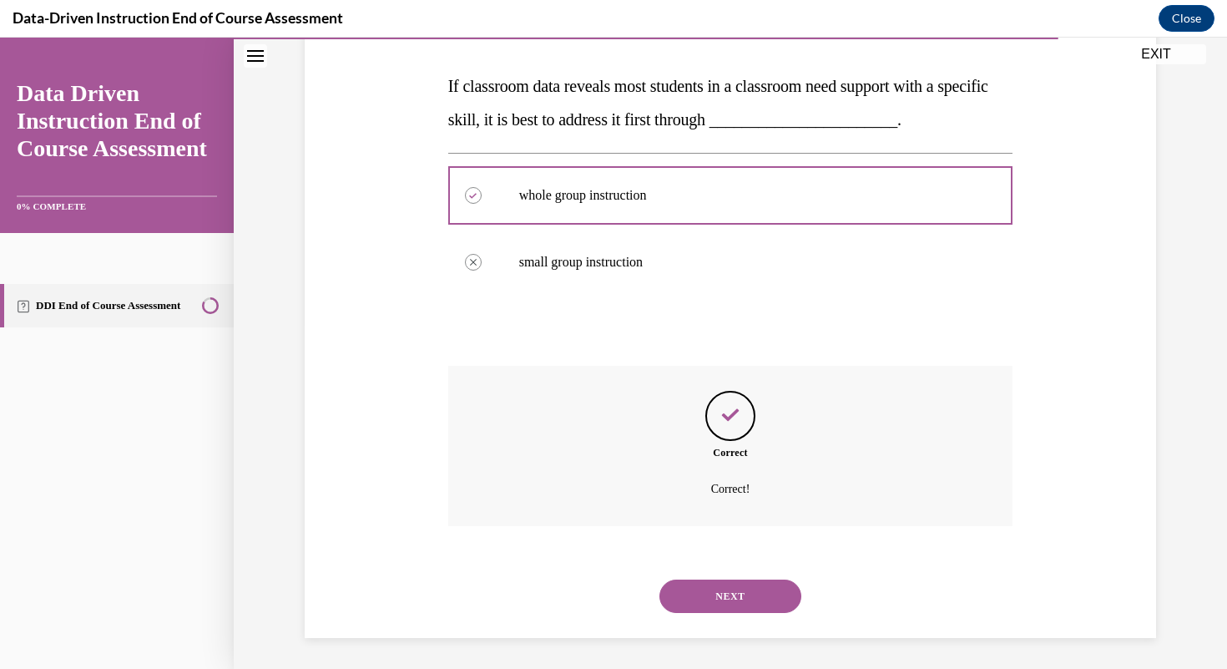
scroll to position [347, 0]
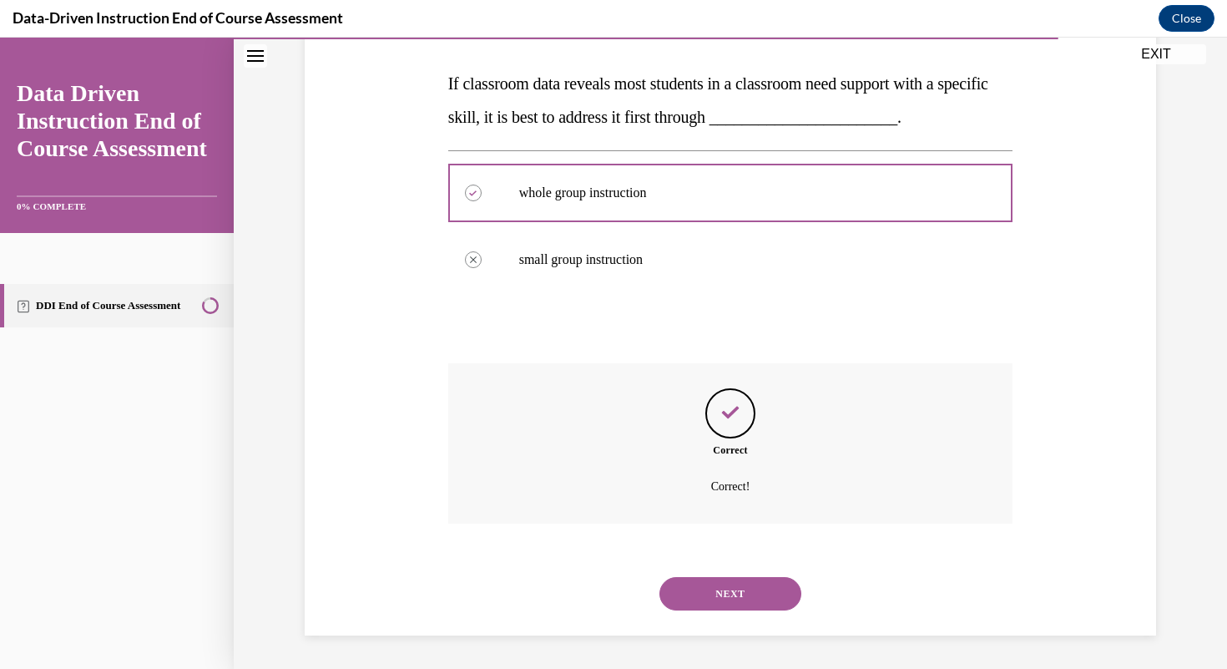
click at [738, 595] on button "NEXT" at bounding box center [731, 593] width 142 height 33
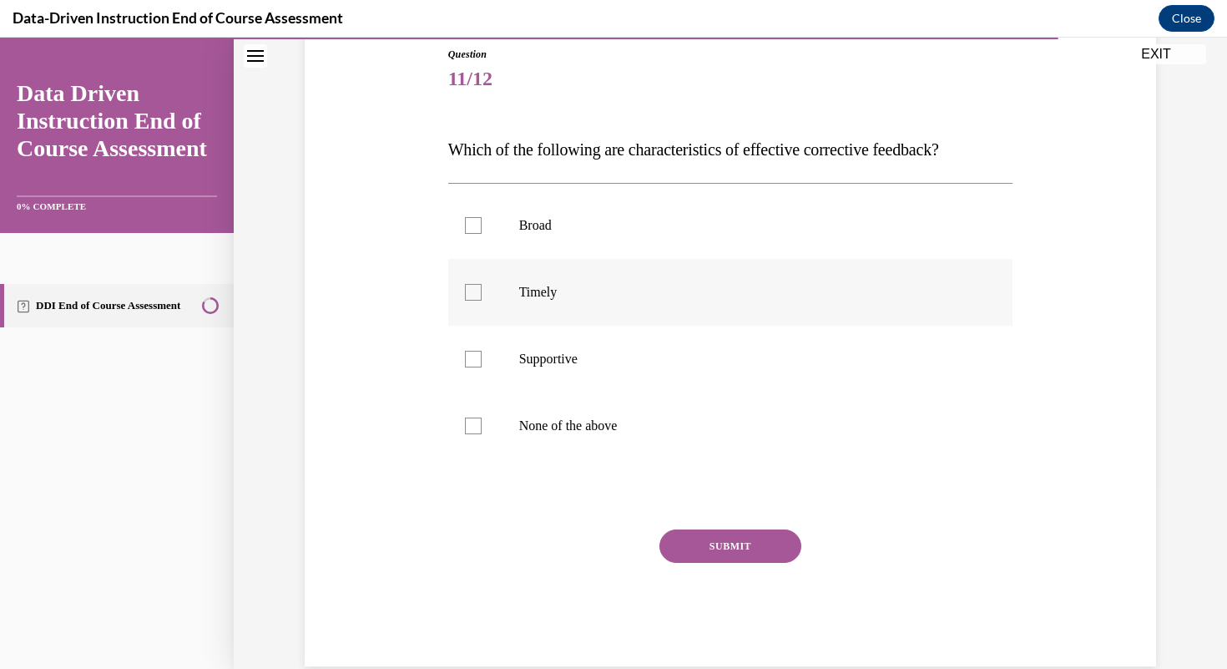
click at [504, 309] on label "Timely" at bounding box center [730, 292] width 565 height 67
click at [482, 301] on input "Timely" at bounding box center [473, 292] width 17 height 17
checkbox input "true"
click at [510, 352] on label "Supportive" at bounding box center [730, 359] width 565 height 67
click at [482, 352] on input "Supportive" at bounding box center [473, 359] width 17 height 17
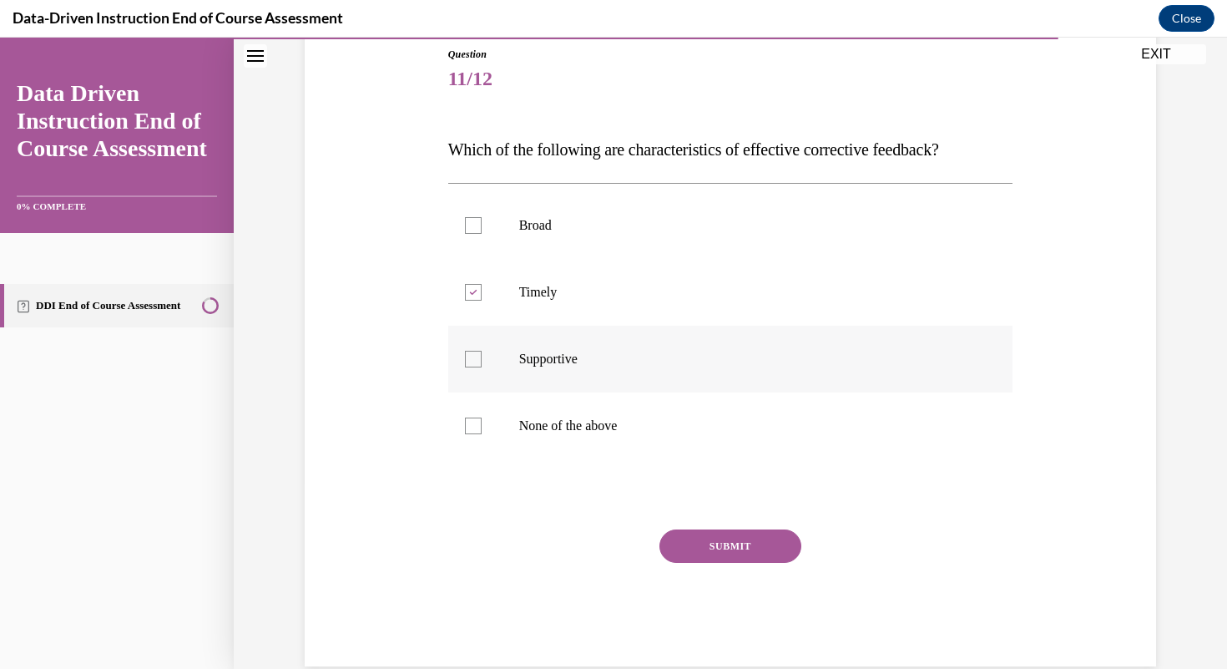
checkbox input "true"
click at [730, 551] on button "SUBMIT" at bounding box center [731, 545] width 142 height 33
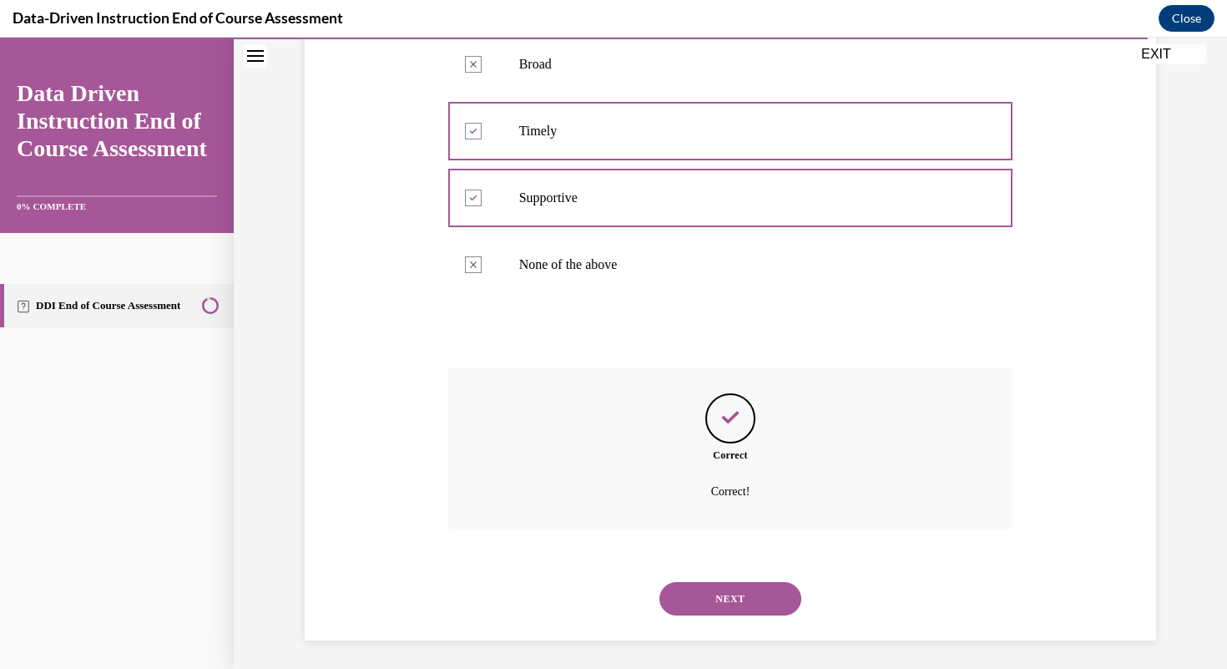
scroll to position [352, 0]
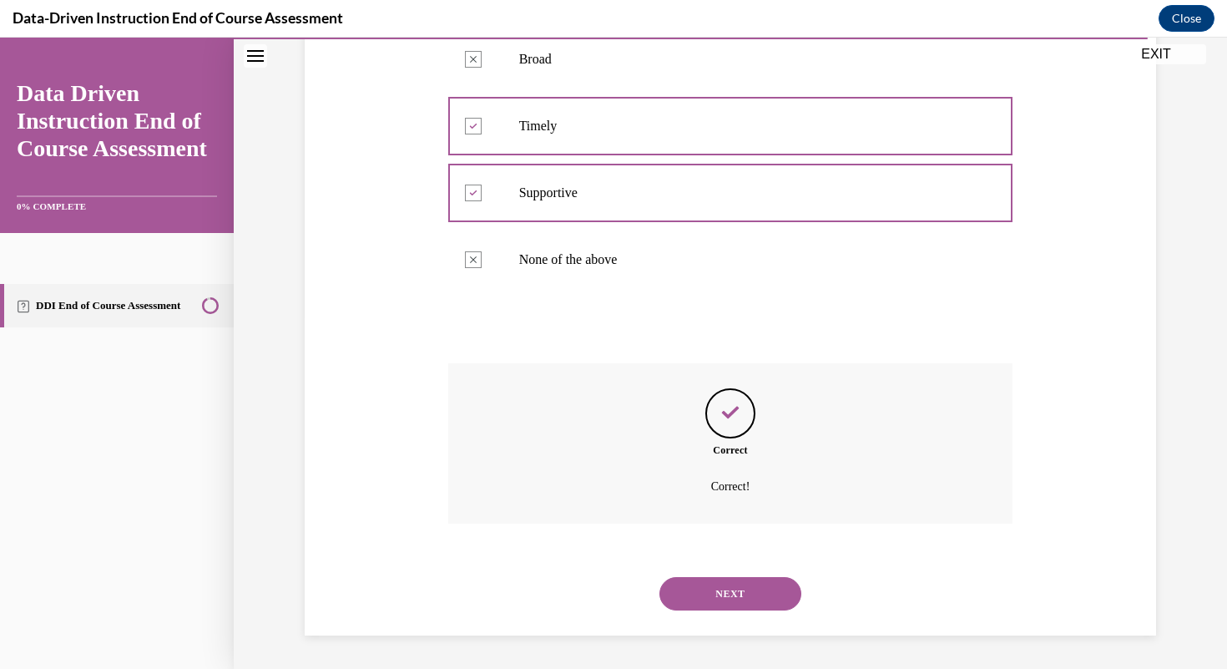
click at [740, 601] on button "NEXT" at bounding box center [731, 593] width 142 height 33
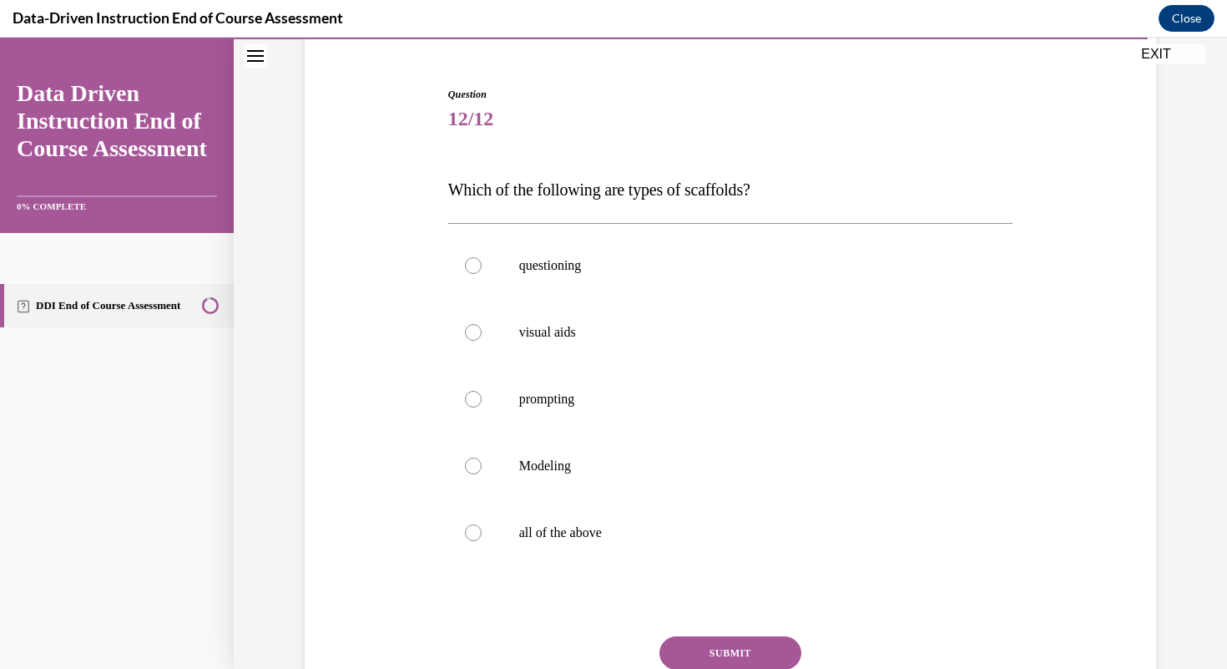
scroll to position [174, 0]
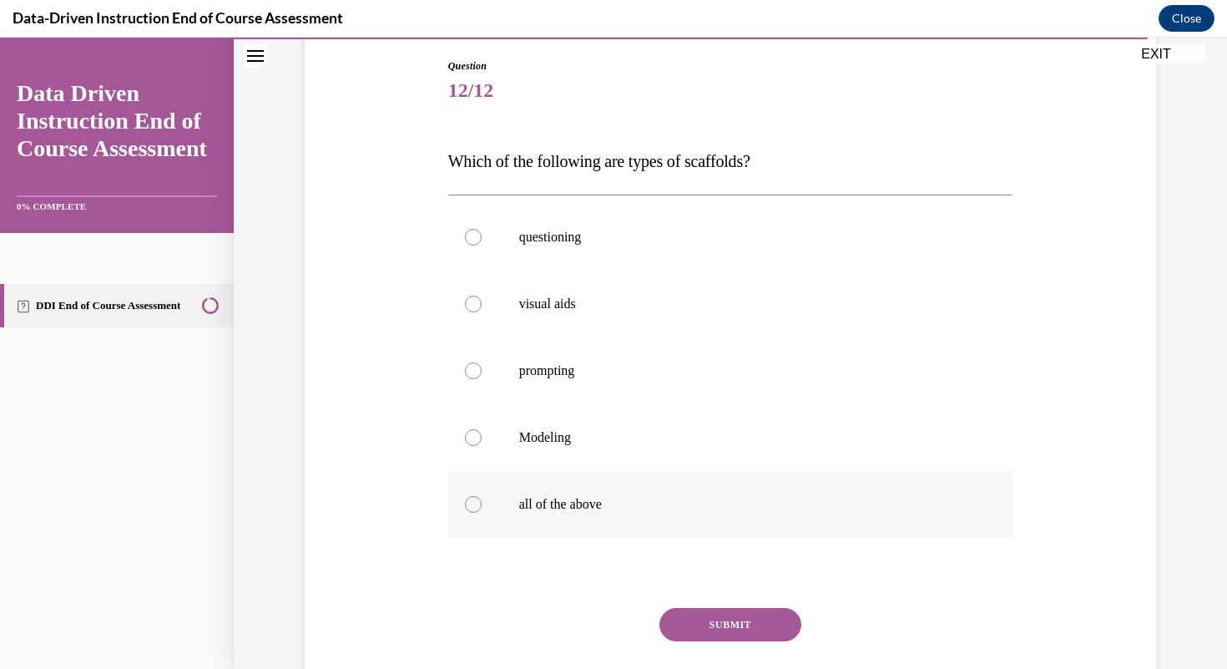
click at [569, 482] on label "all of the above" at bounding box center [730, 504] width 565 height 67
click at [482, 496] on input "all of the above" at bounding box center [473, 504] width 17 height 17
radio input "true"
click at [741, 626] on button "SUBMIT" at bounding box center [731, 624] width 142 height 33
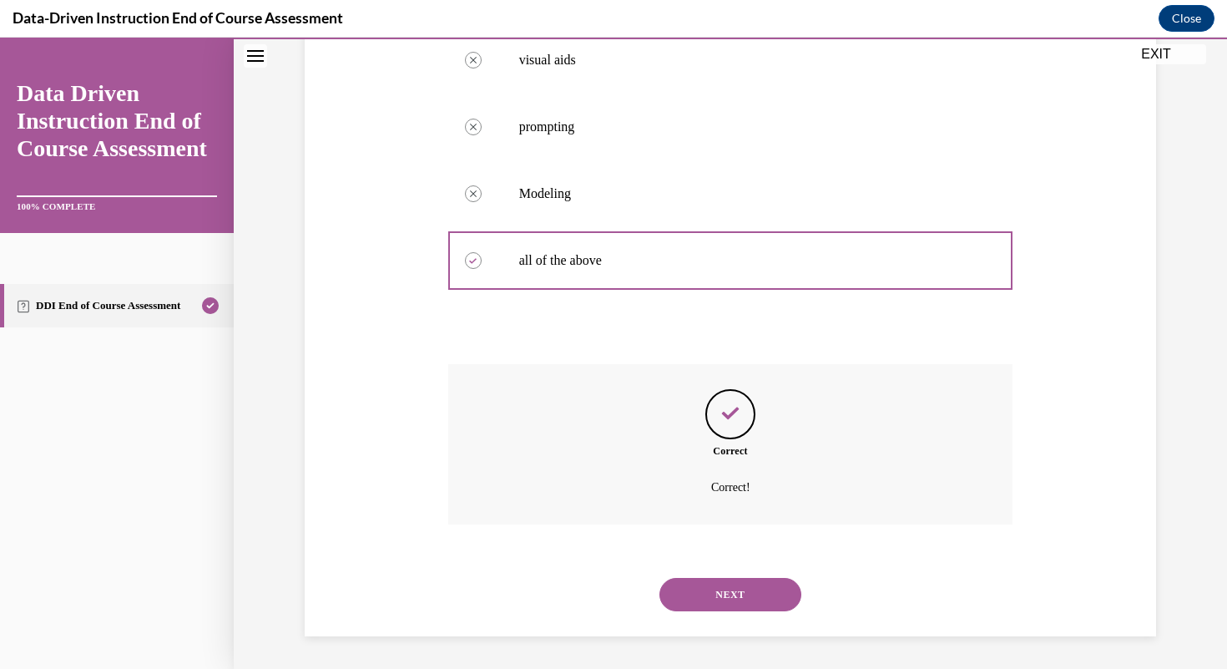
scroll to position [418, 0]
click at [738, 592] on button "NEXT" at bounding box center [731, 593] width 142 height 33
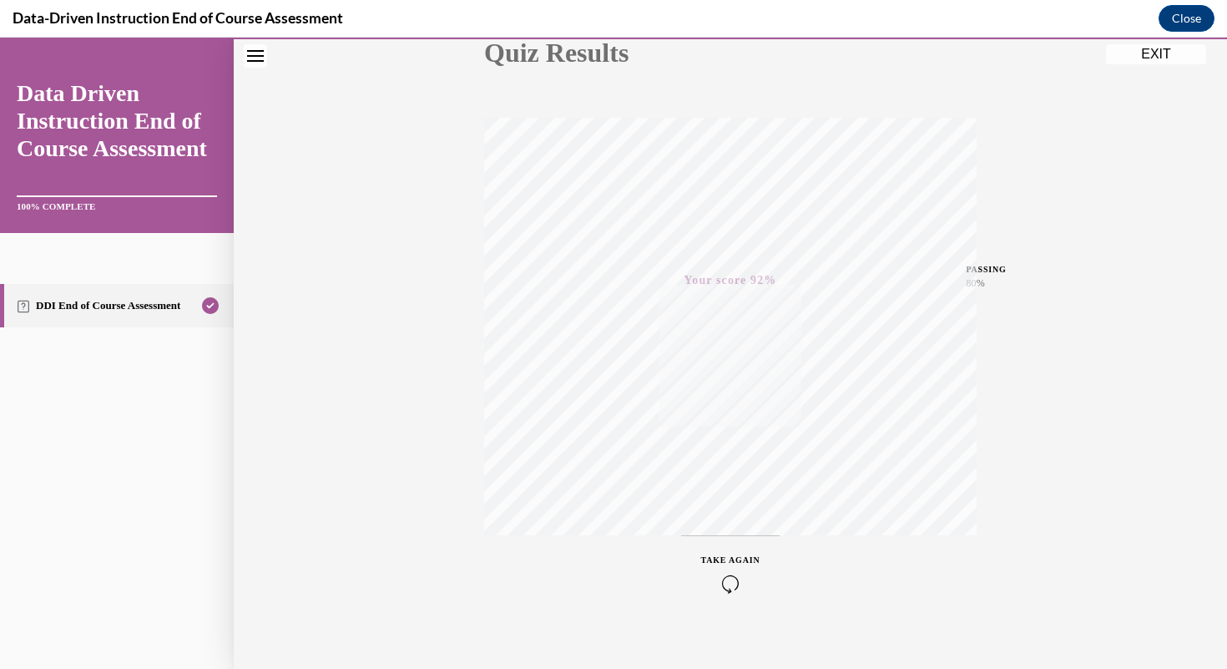
scroll to position [225, 0]
click at [1143, 58] on button "EXIT" at bounding box center [1156, 54] width 100 height 20
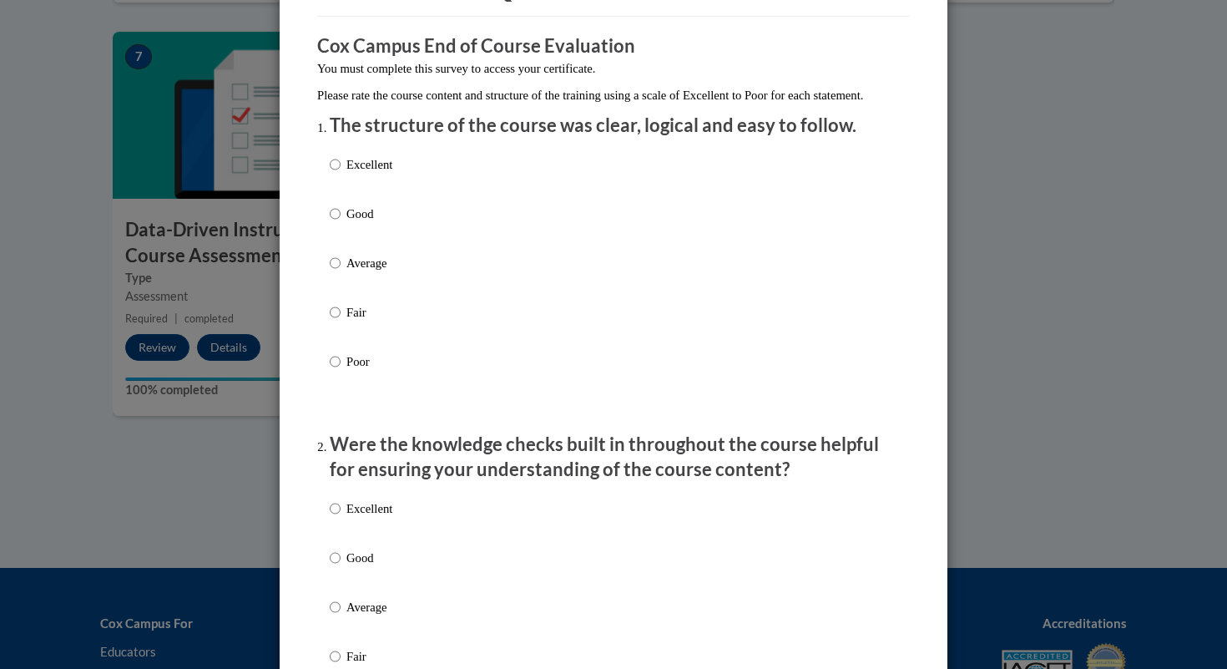
scroll to position [130, 0]
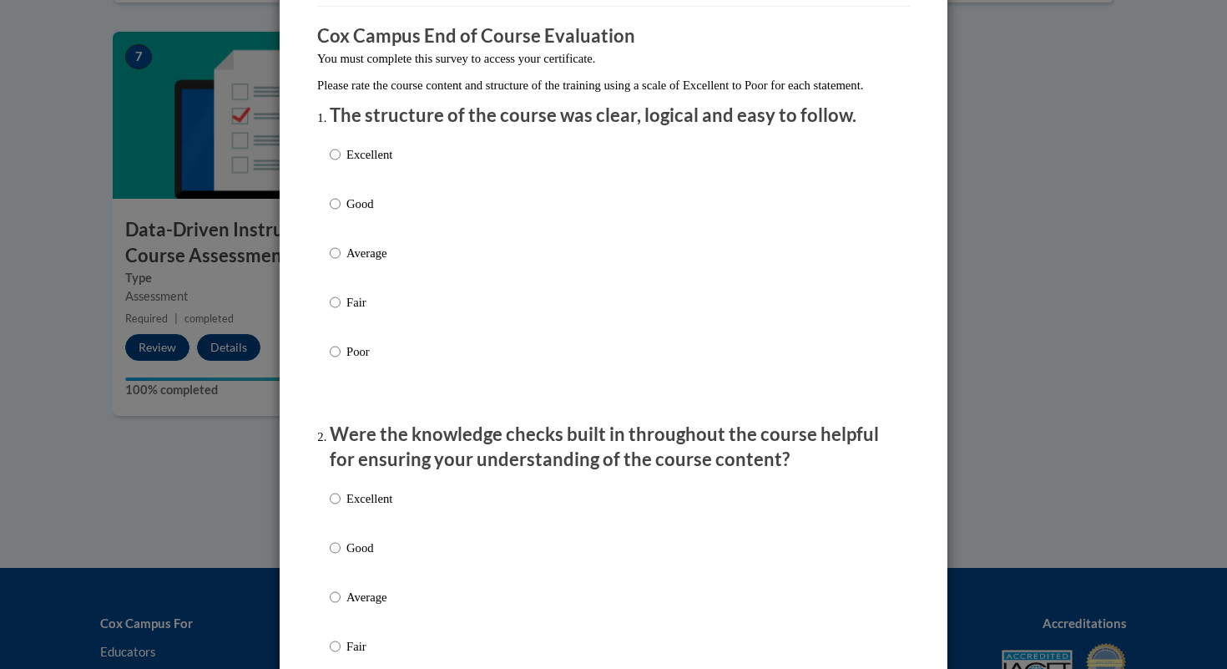
click at [346, 190] on label "Excellent" at bounding box center [361, 167] width 63 height 45
click at [341, 164] on input "Excellent" at bounding box center [335, 154] width 11 height 18
radio input "true"
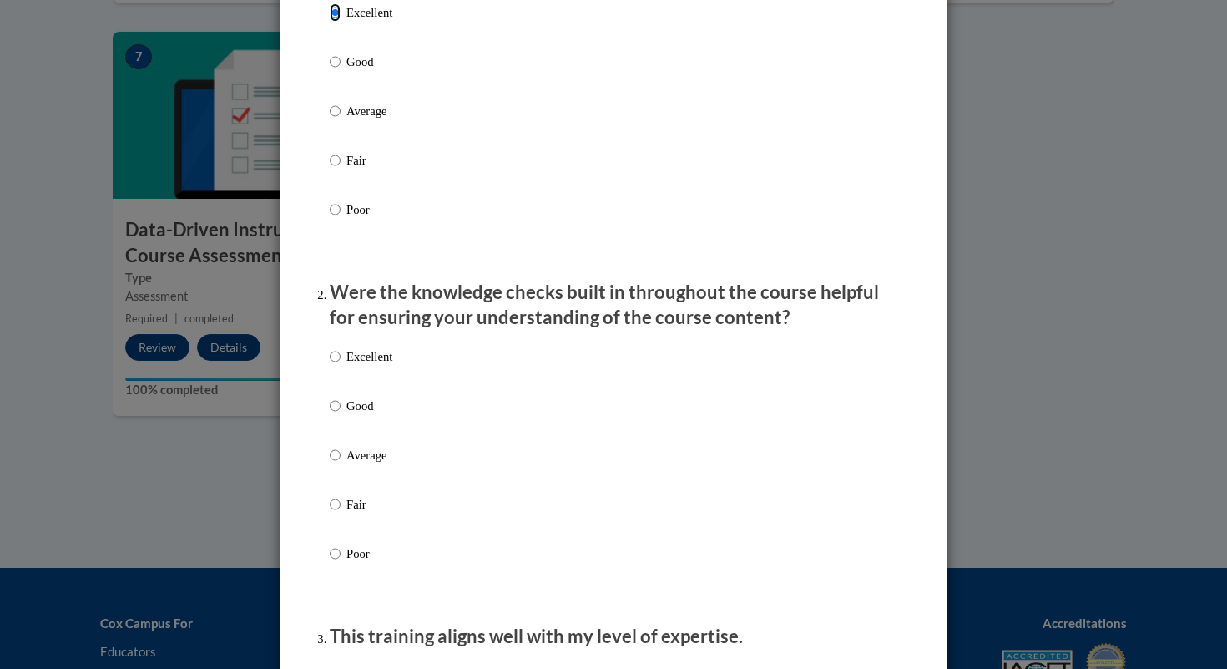
scroll to position [368, 0]
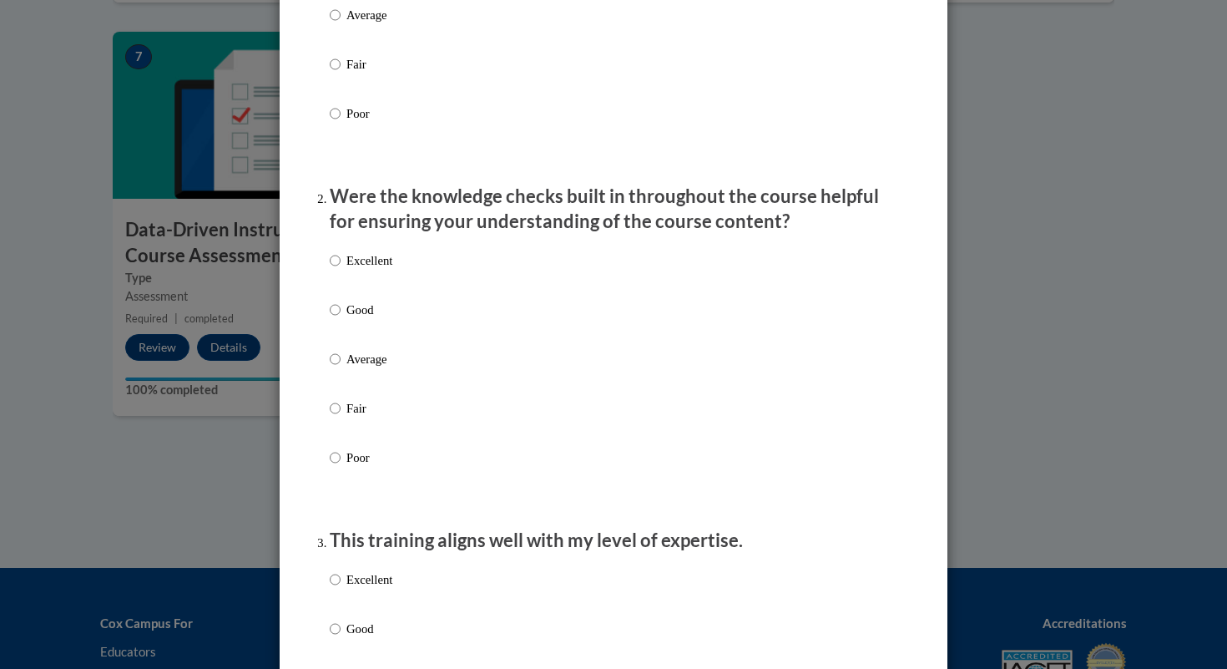
click at [358, 270] on p "Excellent" at bounding box center [370, 260] width 46 height 18
click at [341, 270] on input "Excellent" at bounding box center [335, 260] width 11 height 18
radio input "true"
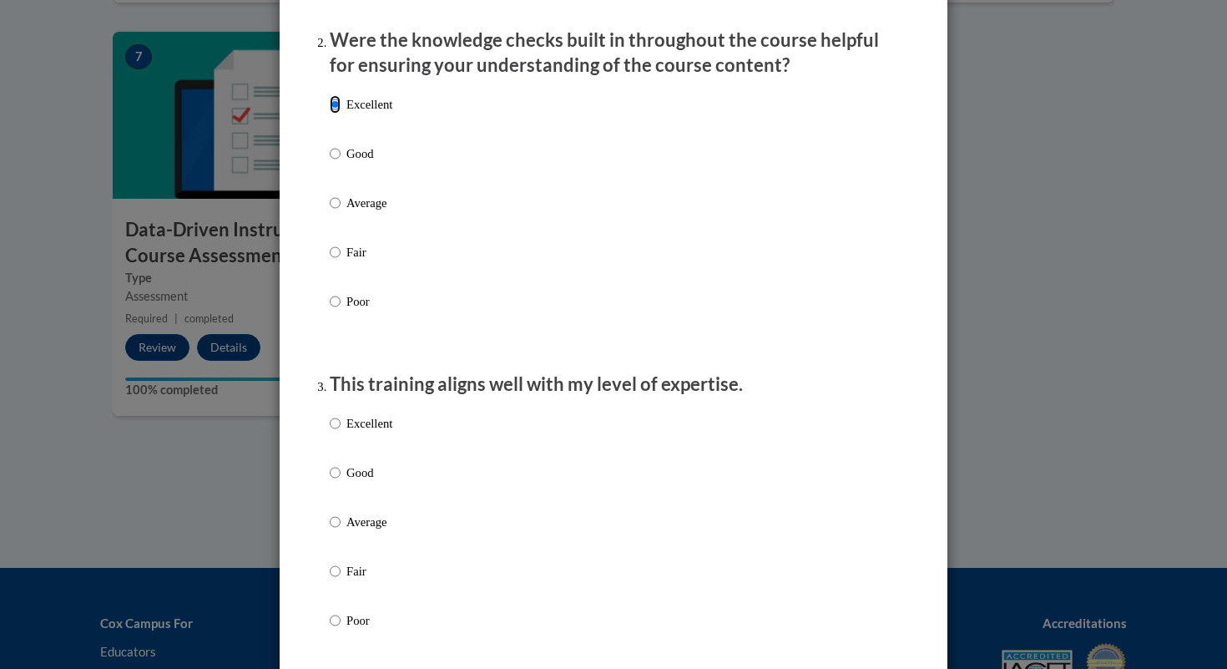
scroll to position [625, 0]
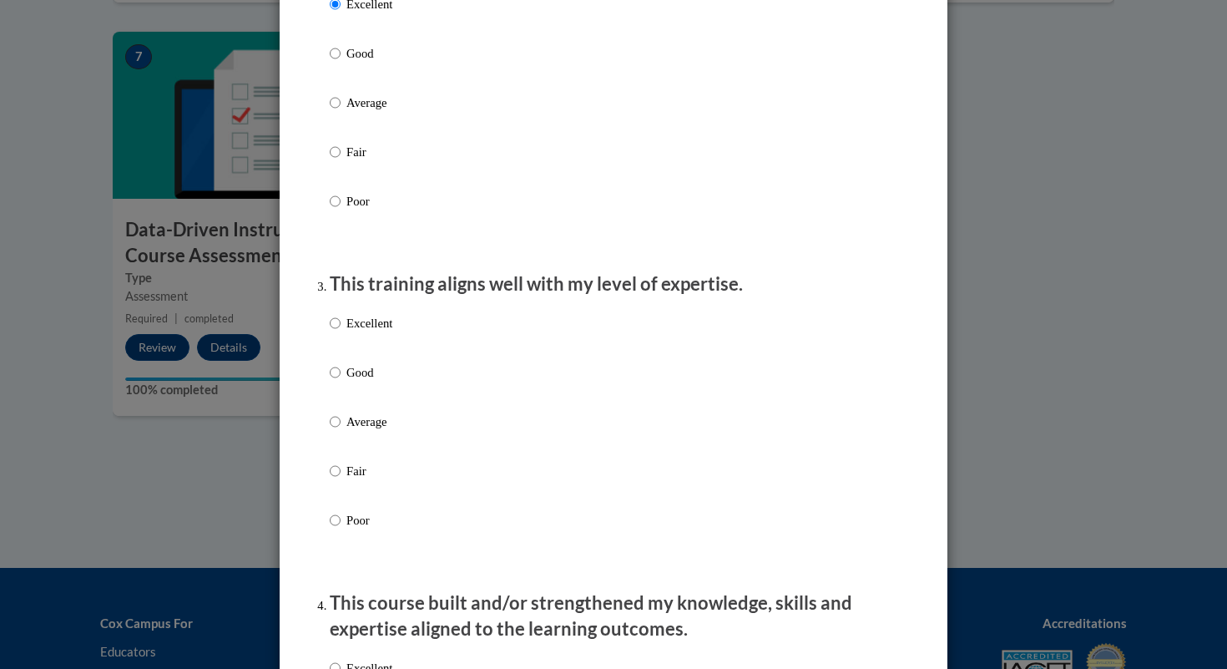
click at [371, 332] on p "Excellent" at bounding box center [370, 323] width 46 height 18
click at [341, 332] on input "Excellent" at bounding box center [335, 323] width 11 height 18
radio input "true"
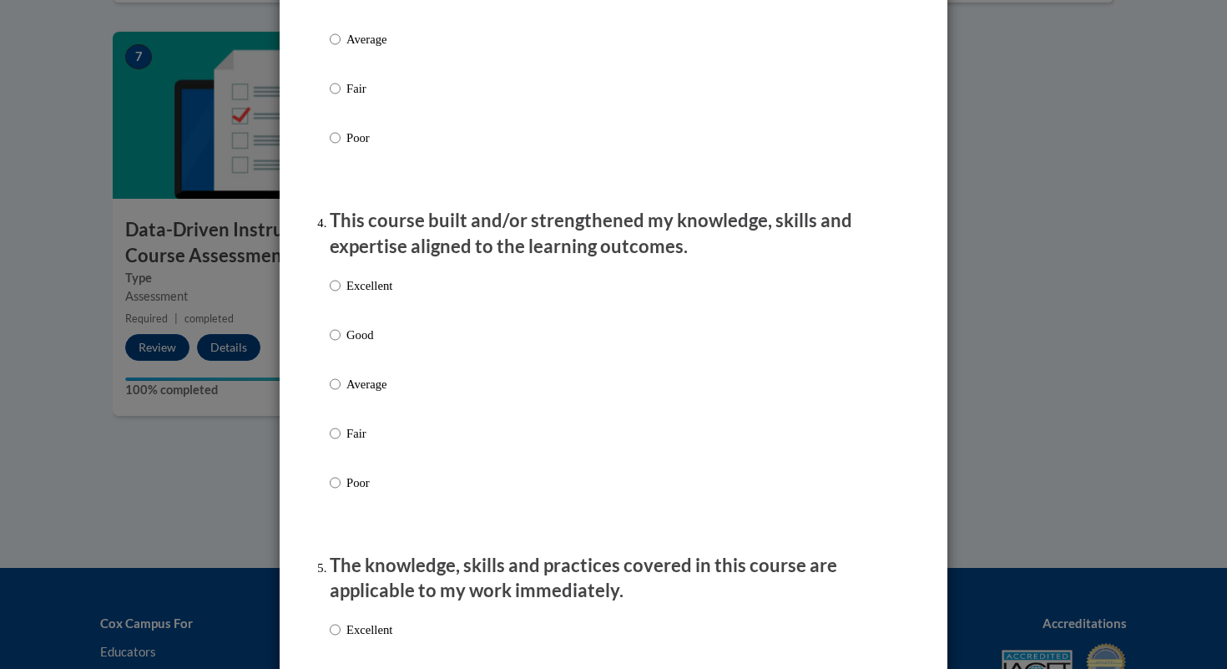
scroll to position [1054, 0]
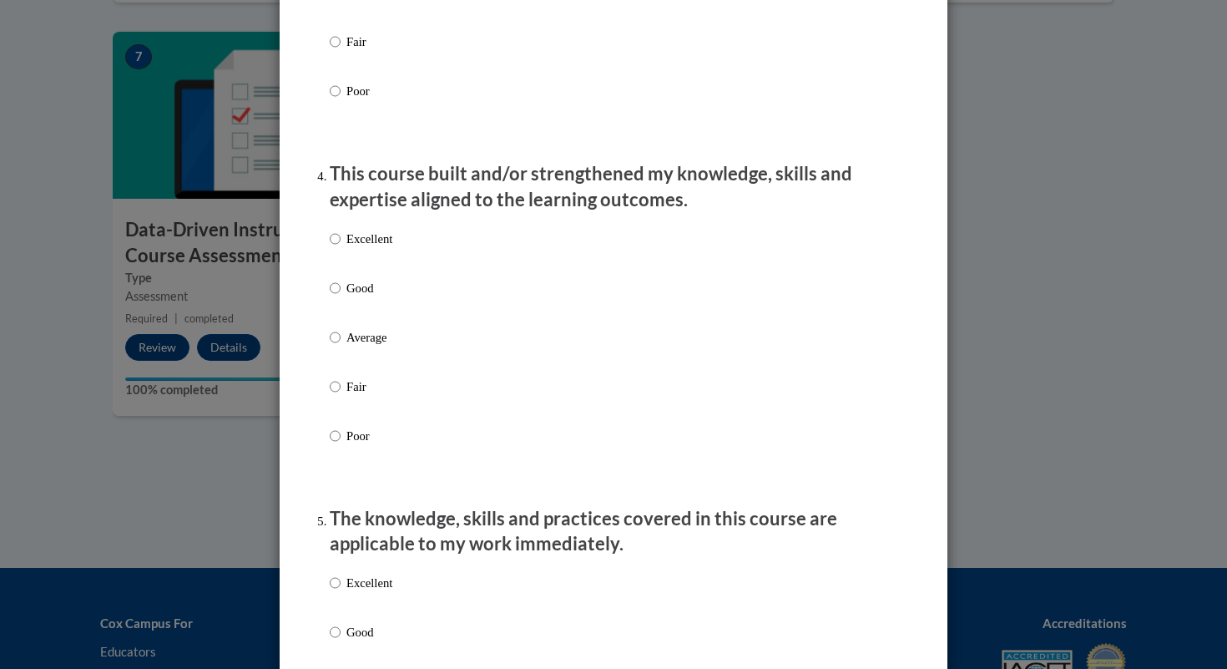
click at [375, 269] on label "Excellent" at bounding box center [361, 252] width 63 height 45
click at [341, 248] on input "Excellent" at bounding box center [335, 239] width 11 height 18
radio input "true"
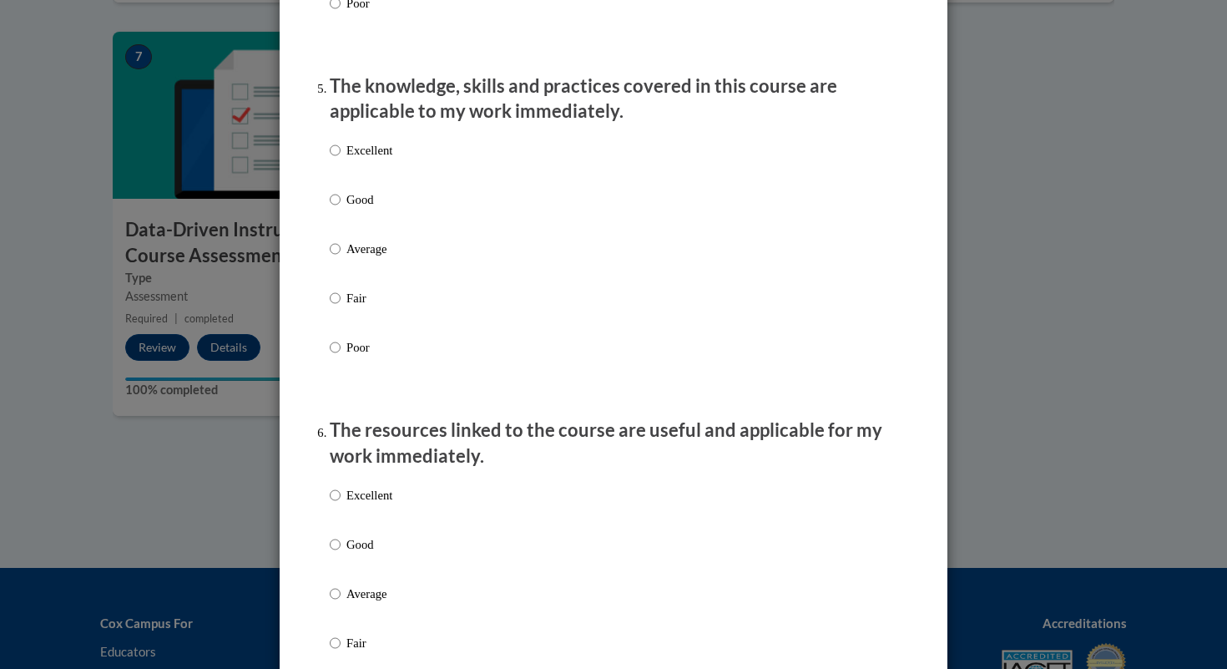
scroll to position [1495, 0]
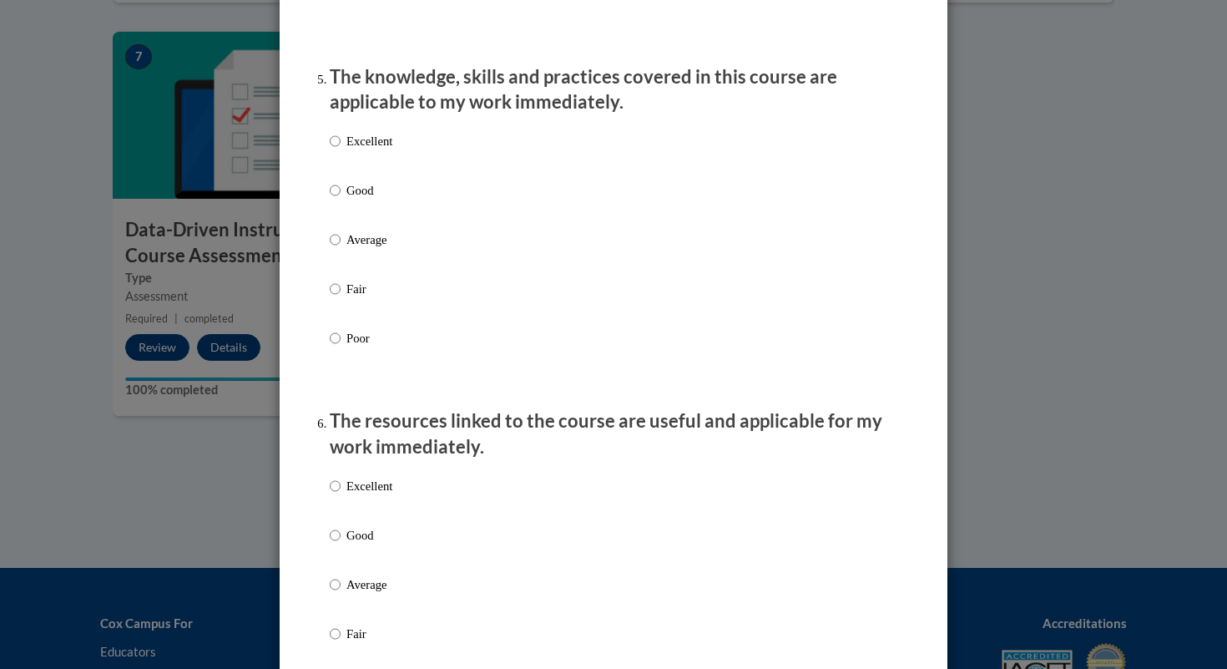
click at [371, 150] on p "Excellent" at bounding box center [370, 141] width 46 height 18
click at [341, 150] on input "Excellent" at bounding box center [335, 141] width 11 height 18
radio input "true"
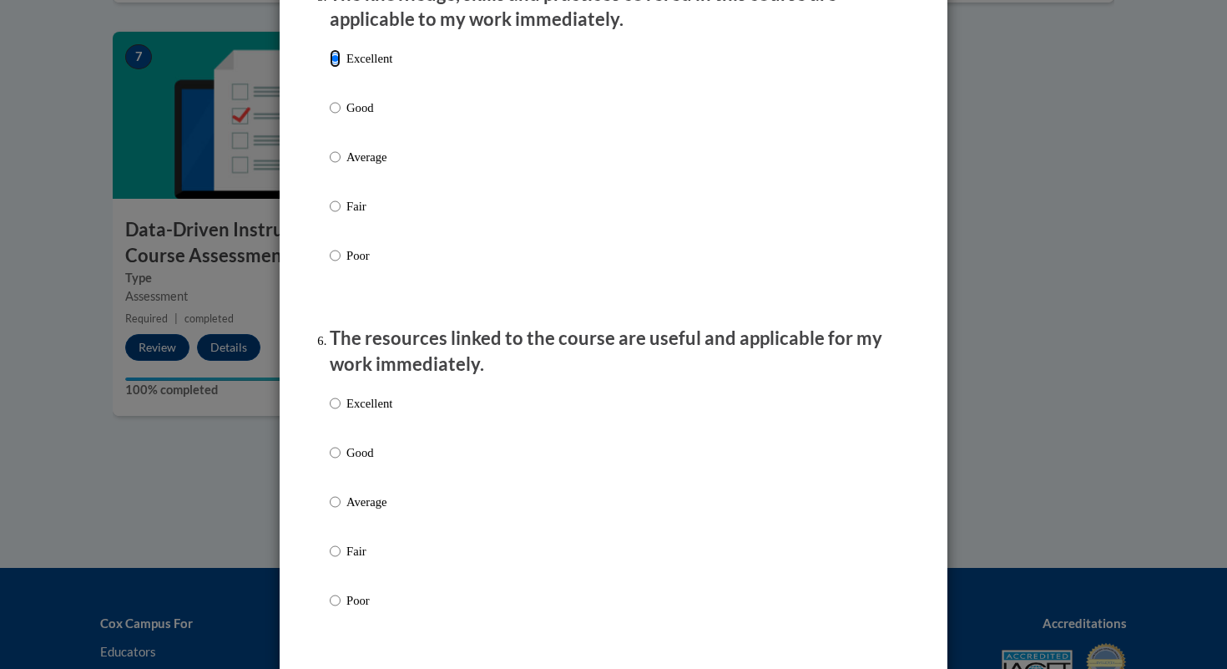
scroll to position [1624, 0]
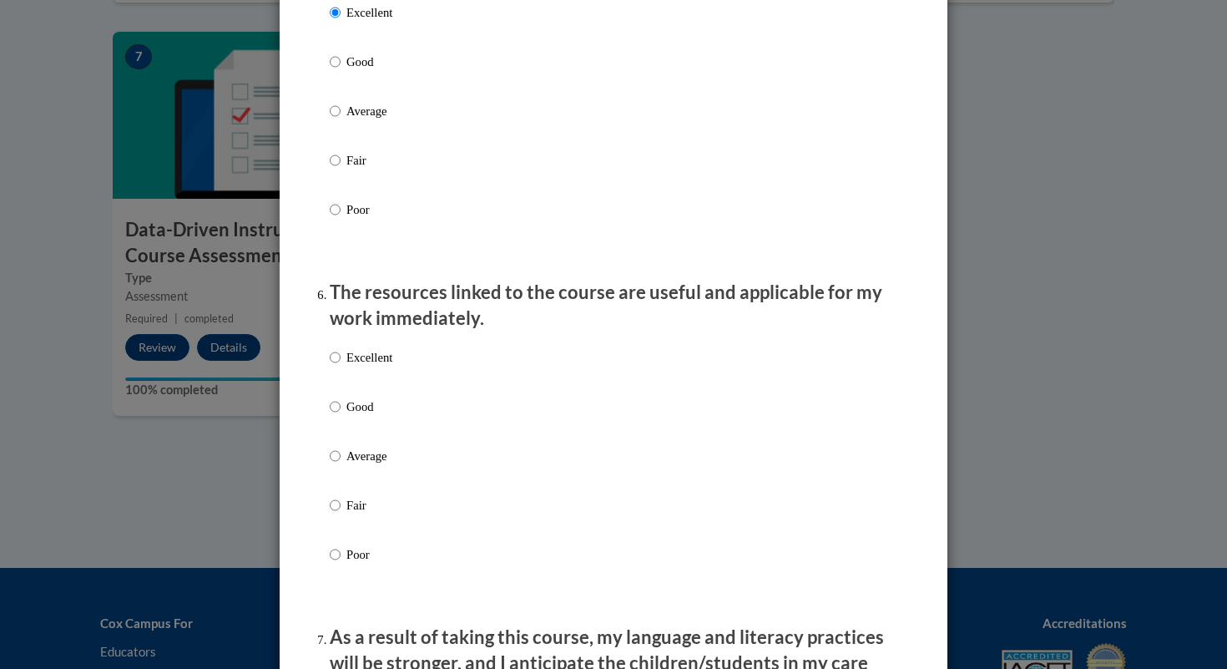
click at [375, 411] on div "Excellent Good Average Fair Poor" at bounding box center [361, 469] width 63 height 259
click at [372, 367] on p "Excellent" at bounding box center [370, 357] width 46 height 18
click at [341, 367] on input "Excellent" at bounding box center [335, 357] width 11 height 18
radio input "true"
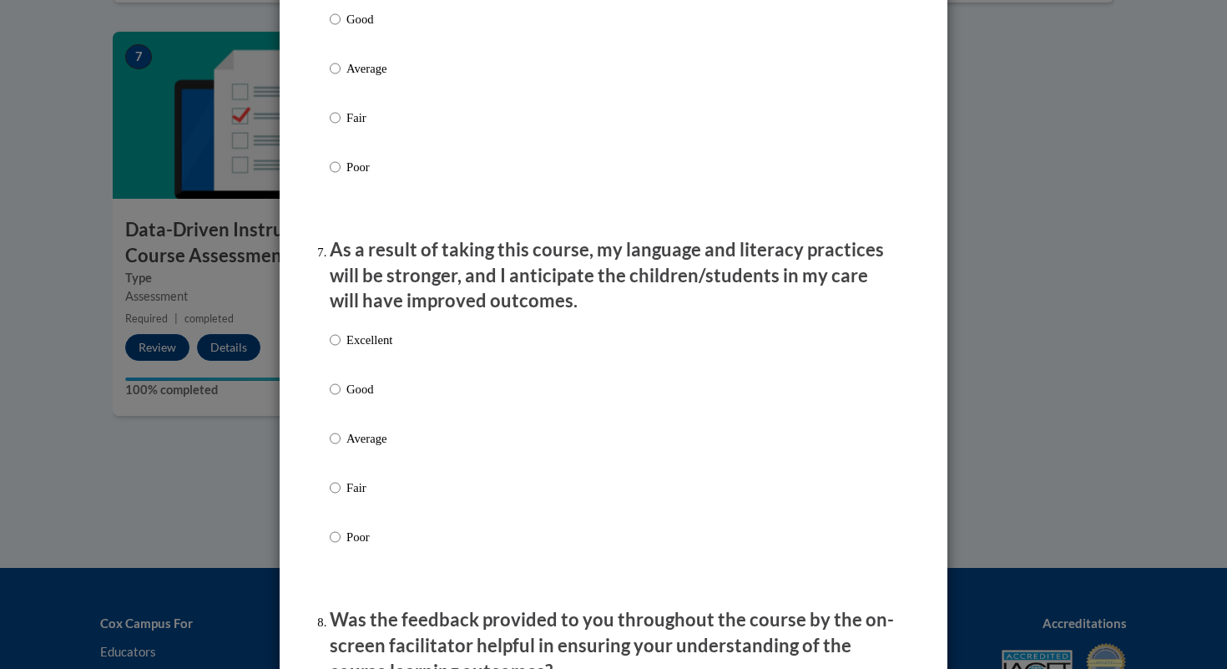
scroll to position [2047, 0]
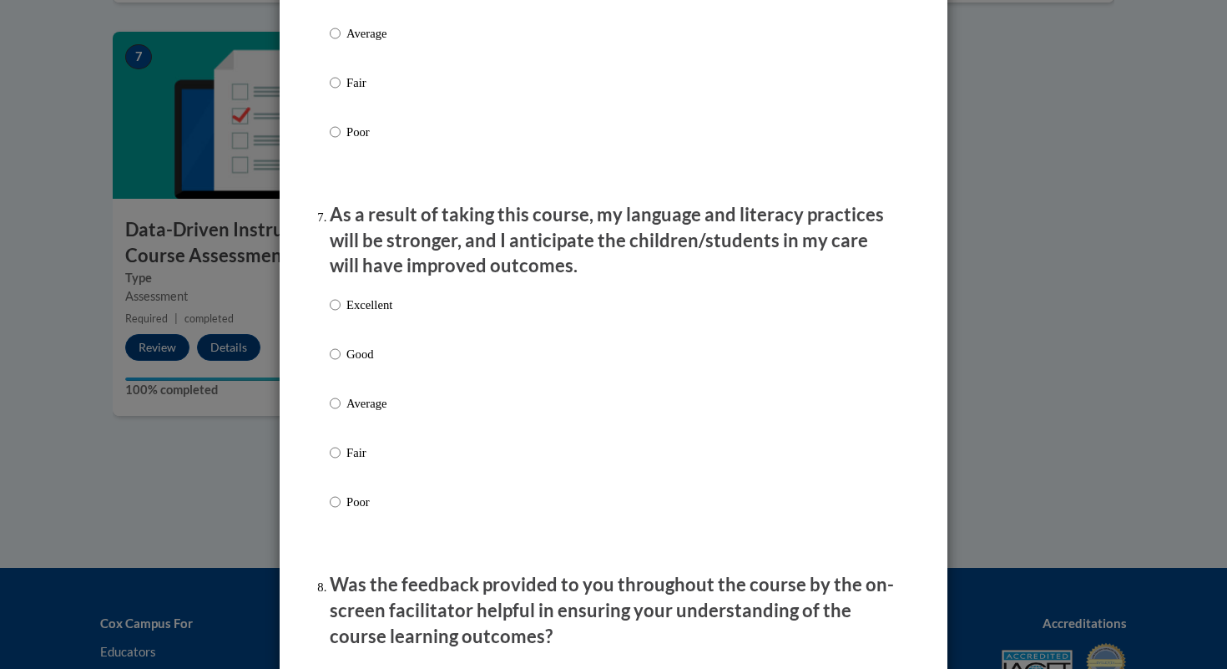
click at [372, 314] on p "Excellent" at bounding box center [370, 305] width 46 height 18
click at [341, 314] on input "Excellent" at bounding box center [335, 305] width 11 height 18
radio input "true"
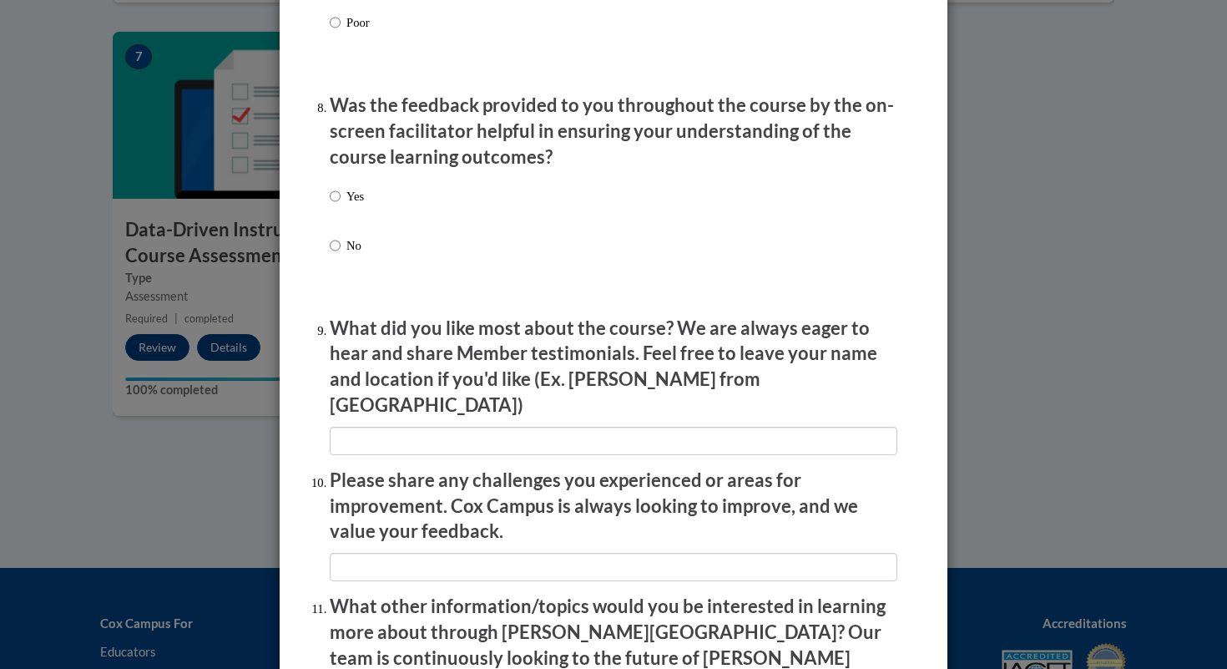
scroll to position [2561, 0]
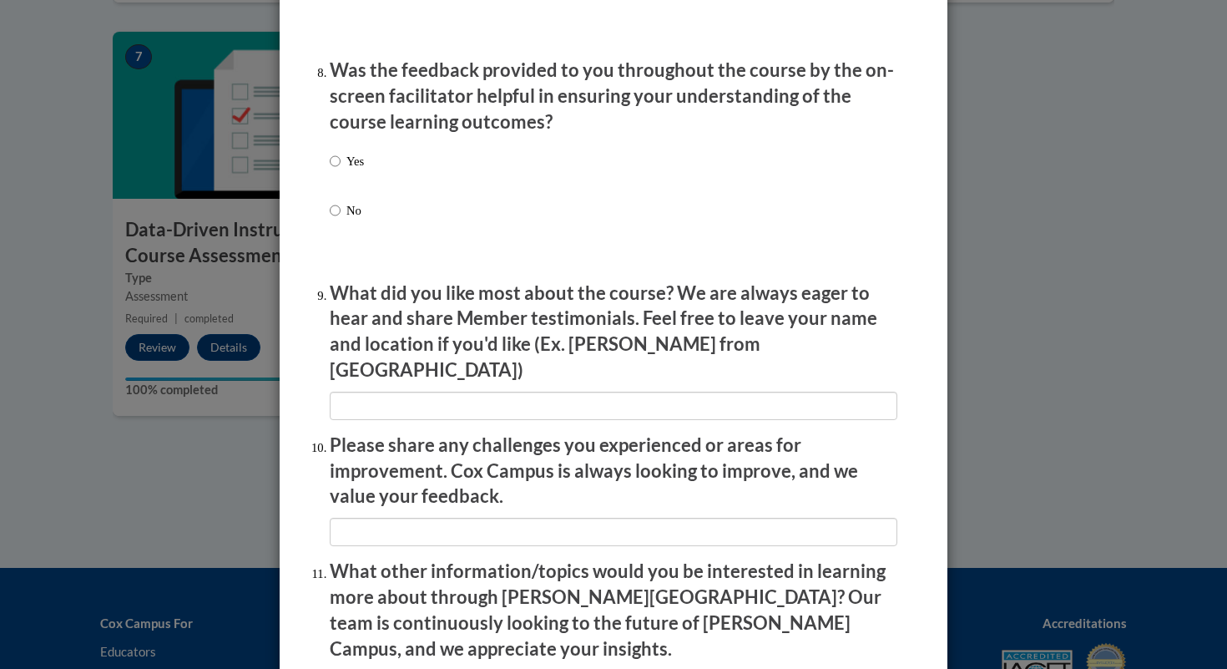
click at [355, 186] on label "Yes" at bounding box center [347, 174] width 34 height 45
click at [341, 170] on input "Yes" at bounding box center [335, 161] width 11 height 18
radio input "true"
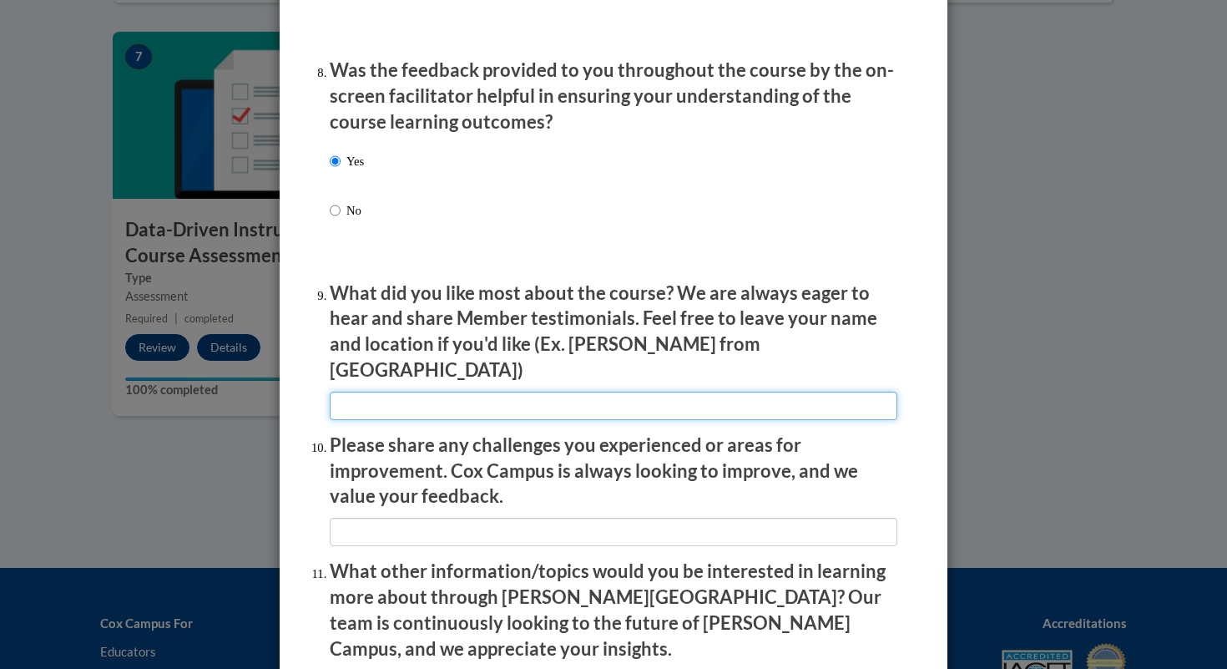
click at [384, 392] on input "textbox" at bounding box center [614, 406] width 568 height 28
type input "Well explained"
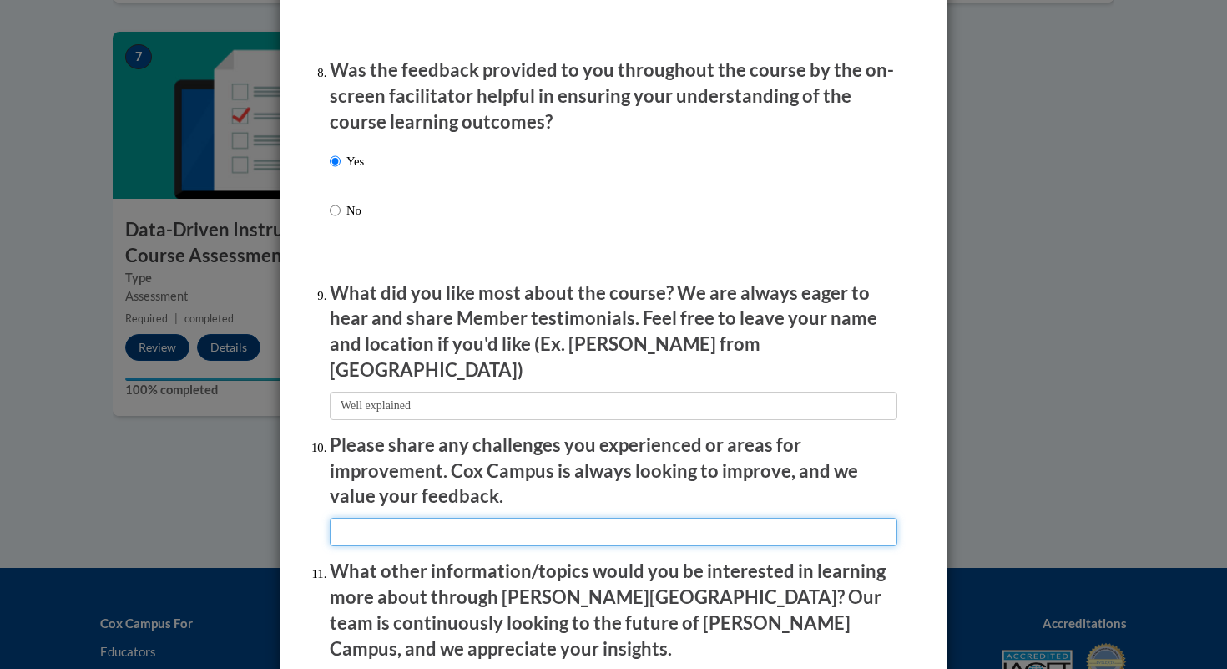
click at [481, 519] on input "textbox" at bounding box center [614, 532] width 568 height 28
type input "n/a"
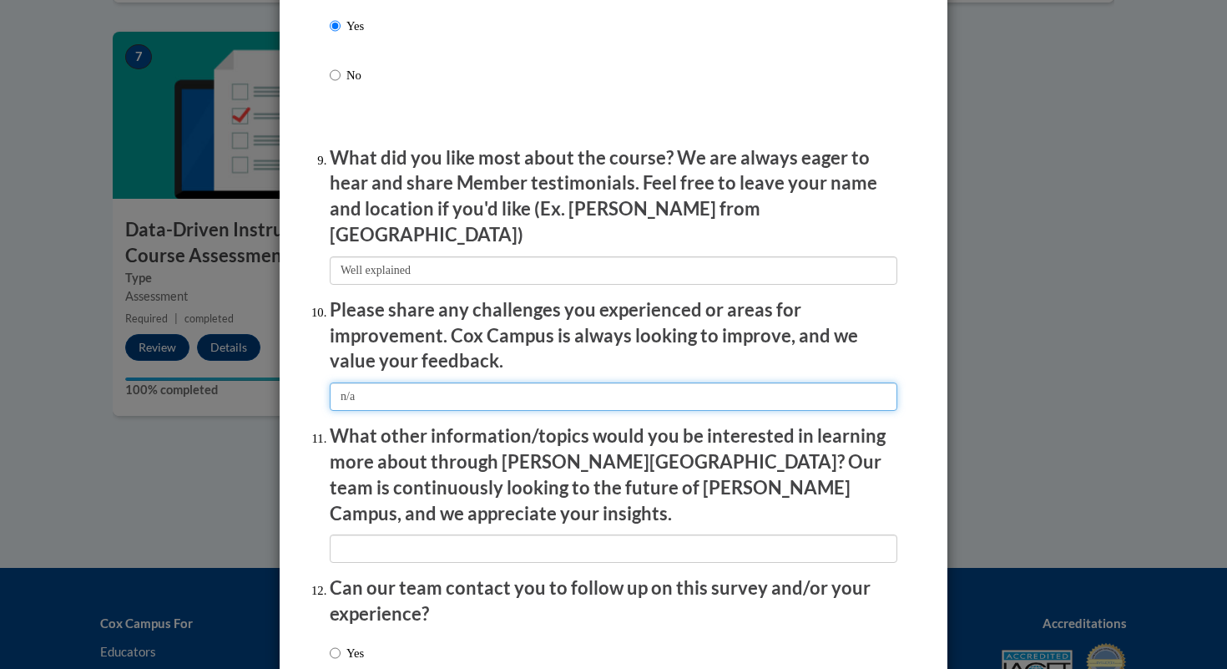
scroll to position [2771, 0]
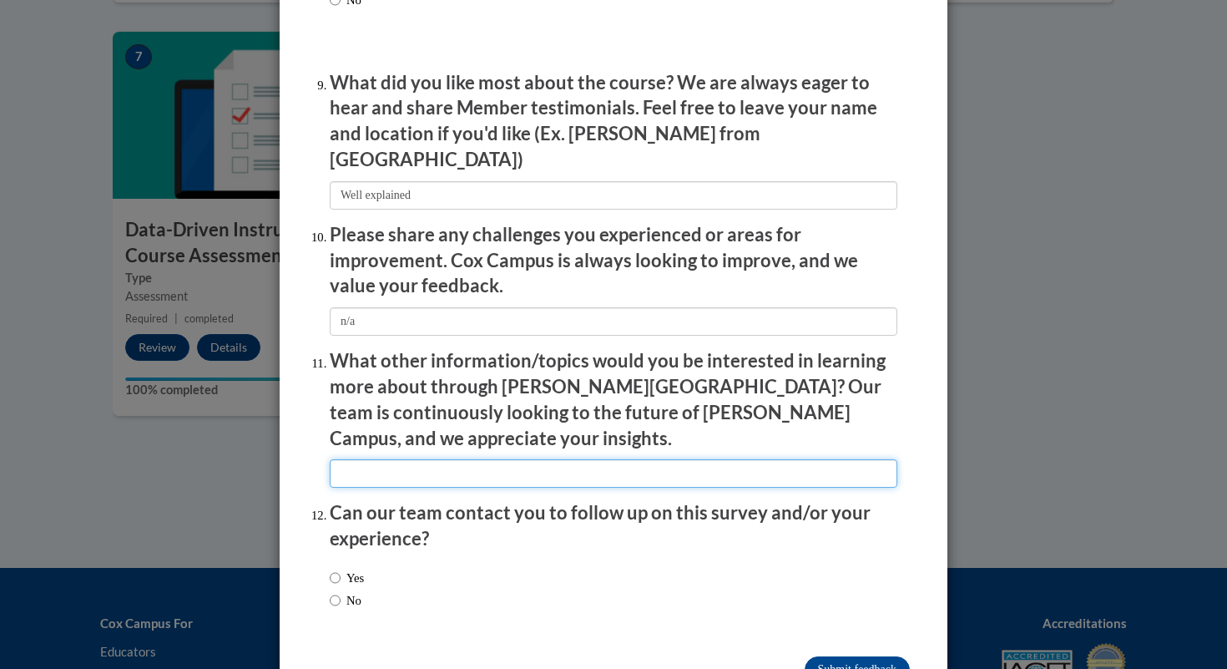
click at [418, 459] on input "textbox" at bounding box center [614, 473] width 568 height 28
type input "n/a"
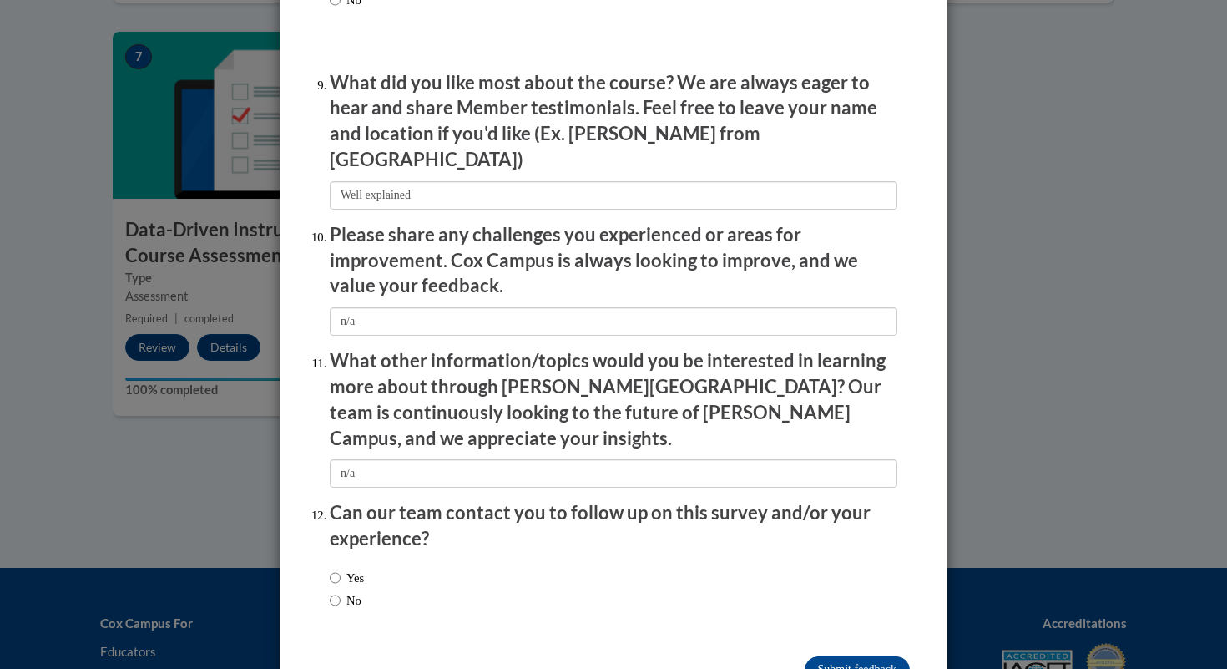
click at [353, 560] on div "Yes No" at bounding box center [347, 589] width 34 height 58
click at [351, 591] on label "No" at bounding box center [346, 600] width 32 height 18
click at [341, 591] on input "No" at bounding box center [335, 600] width 11 height 18
radio input "true"
click at [848, 656] on input "Submit feedback" at bounding box center [857, 669] width 105 height 27
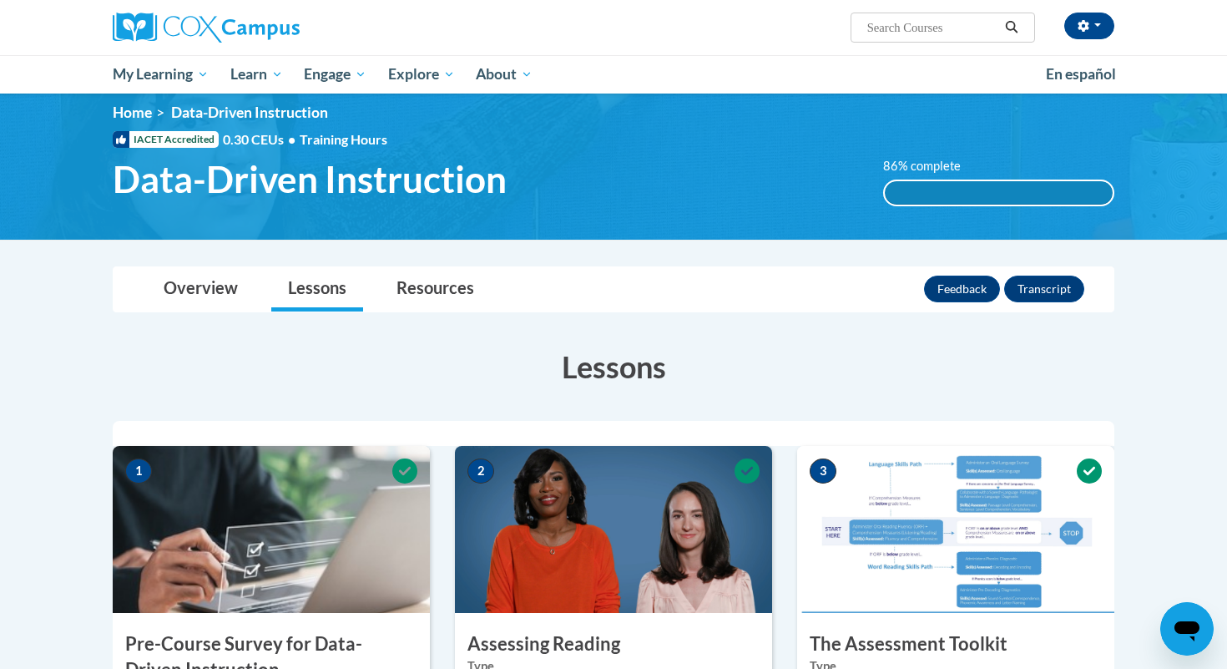
scroll to position [0, 0]
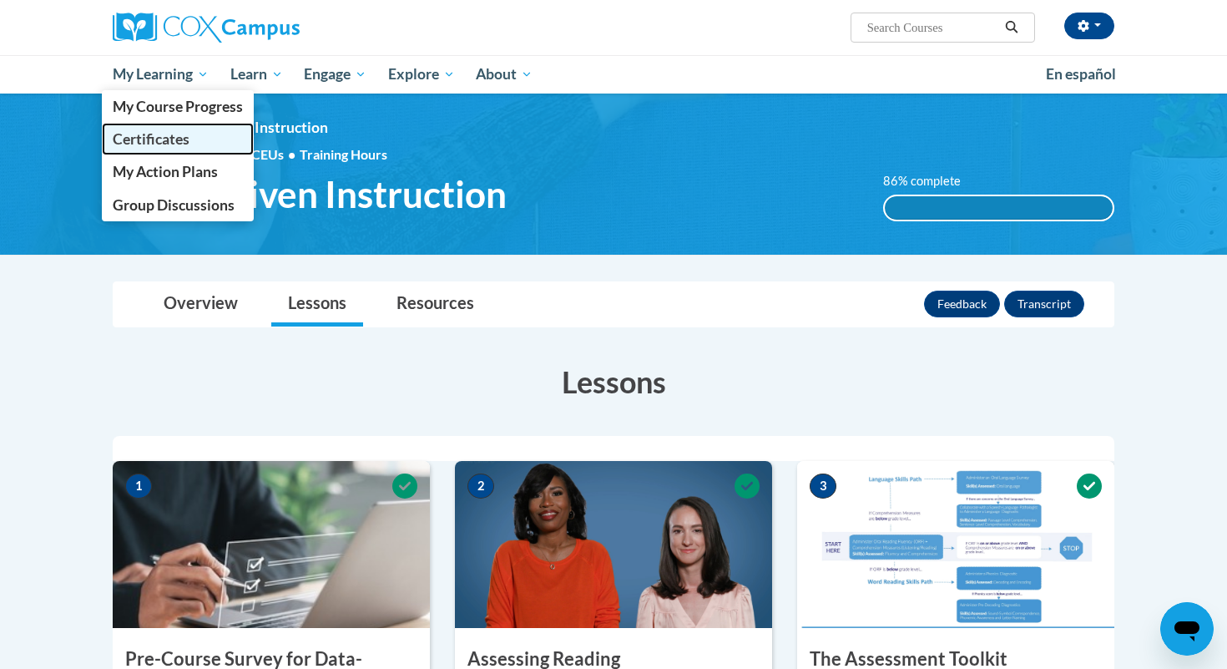
click at [182, 138] on span "Certificates" at bounding box center [151, 139] width 77 height 18
